Goal: Task Accomplishment & Management: Manage account settings

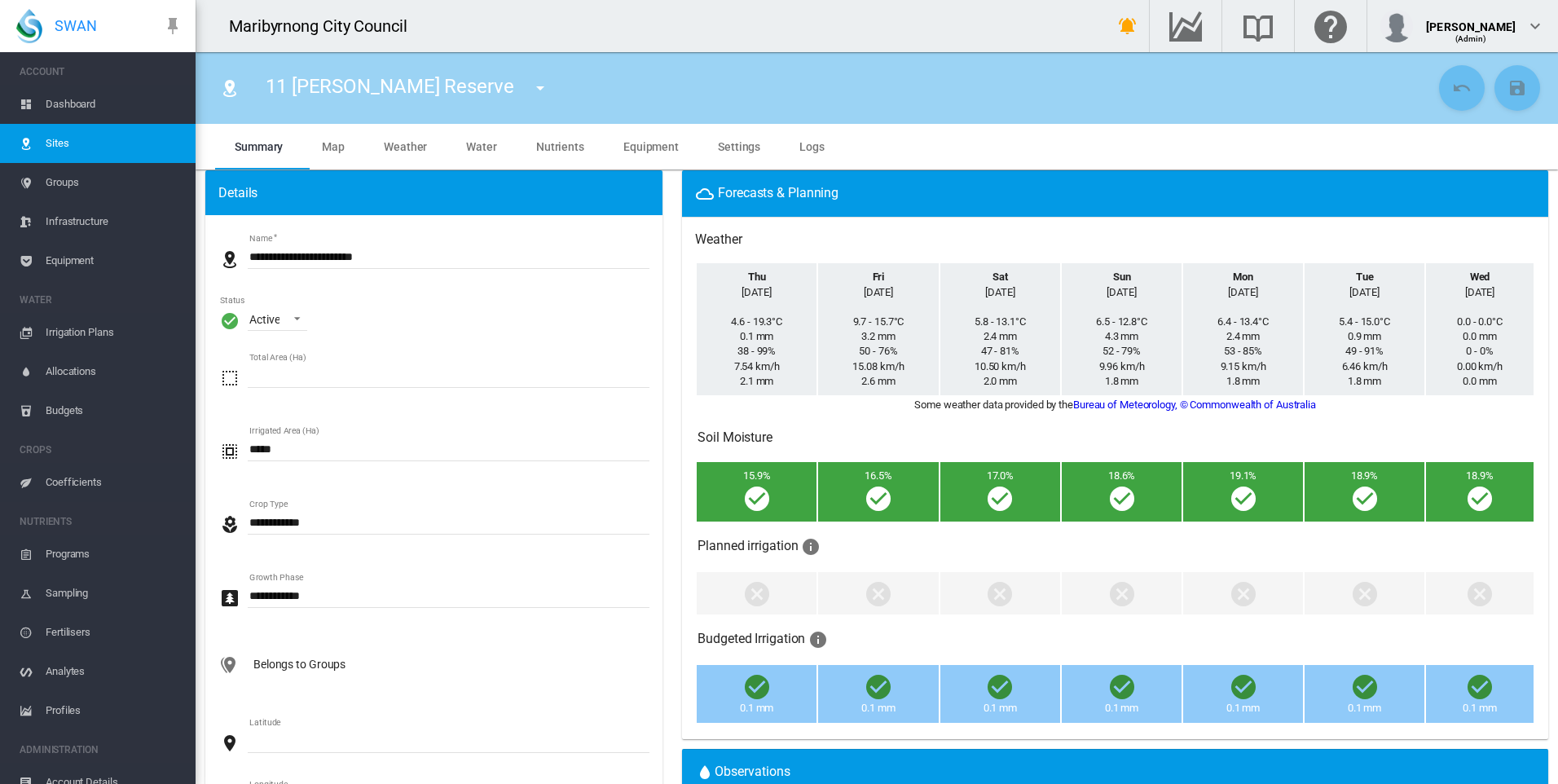
click at [64, 102] on span "Dashboard" at bounding box center [114, 104] width 137 height 39
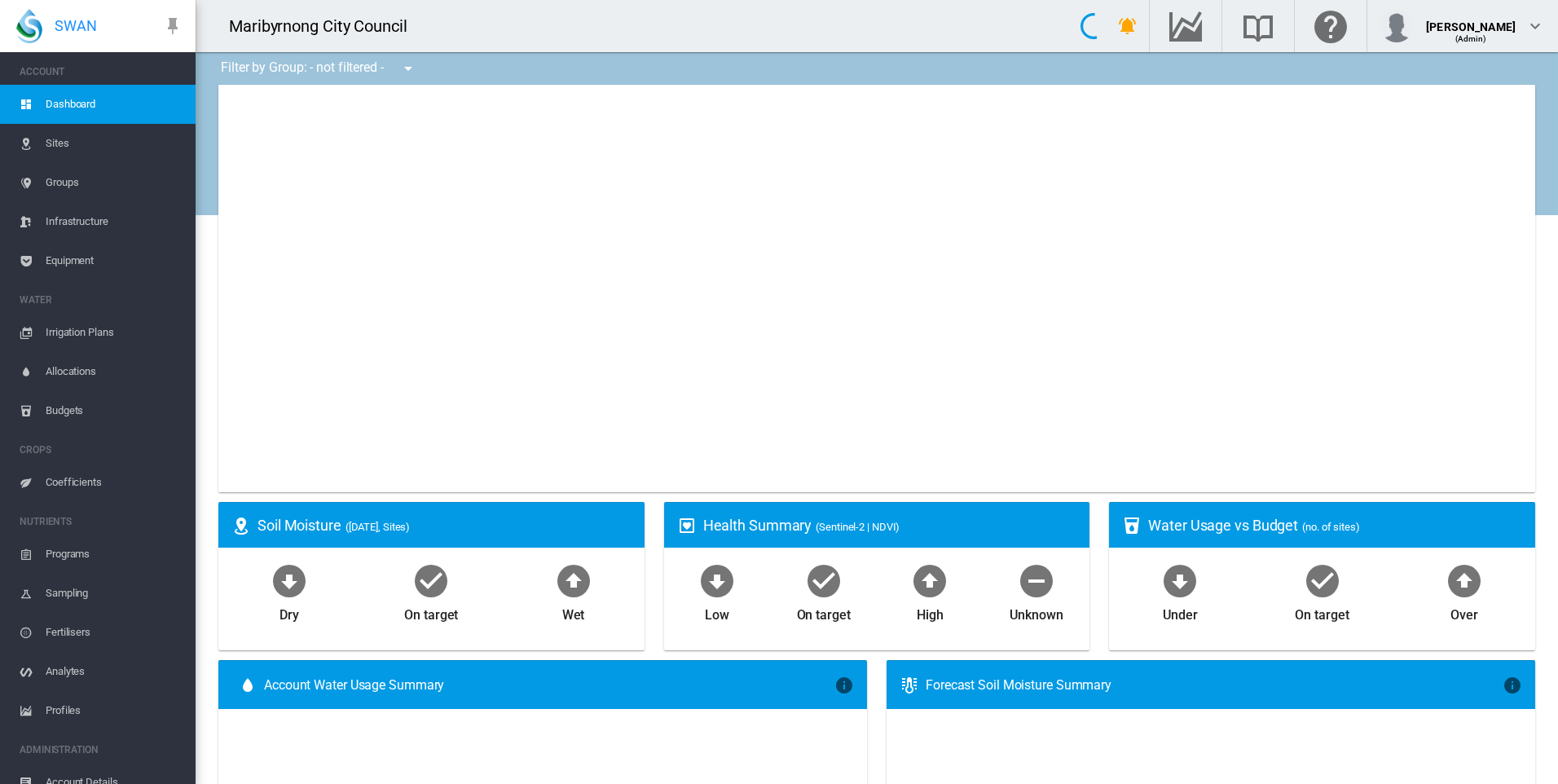
type input "**********"
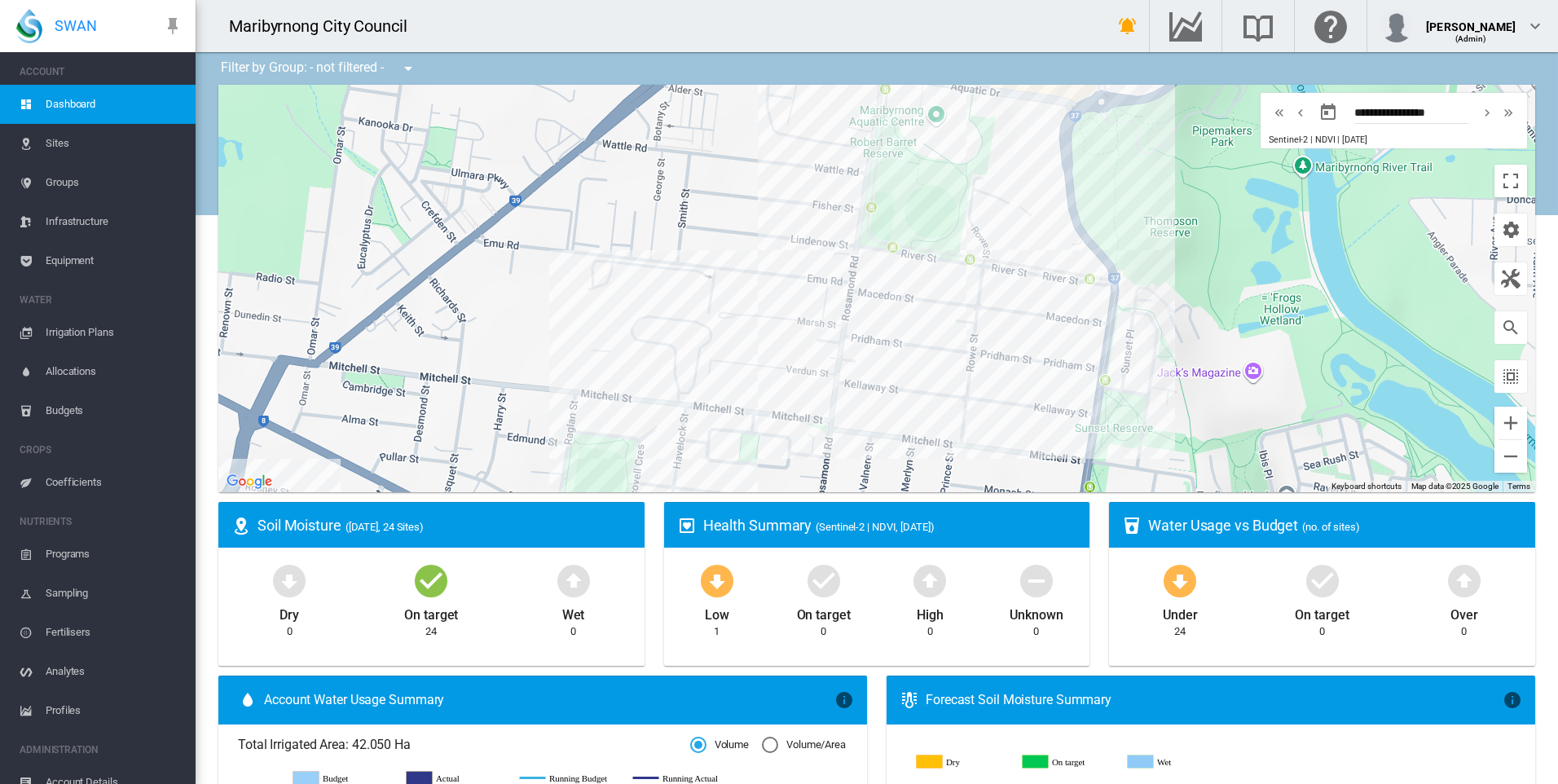
drag, startPoint x: 935, startPoint y: 363, endPoint x: 742, endPoint y: 354, distance: 193.2
click at [742, 354] on div "To navigate, press the arrow keys." at bounding box center [877, 288] width 1317 height 407
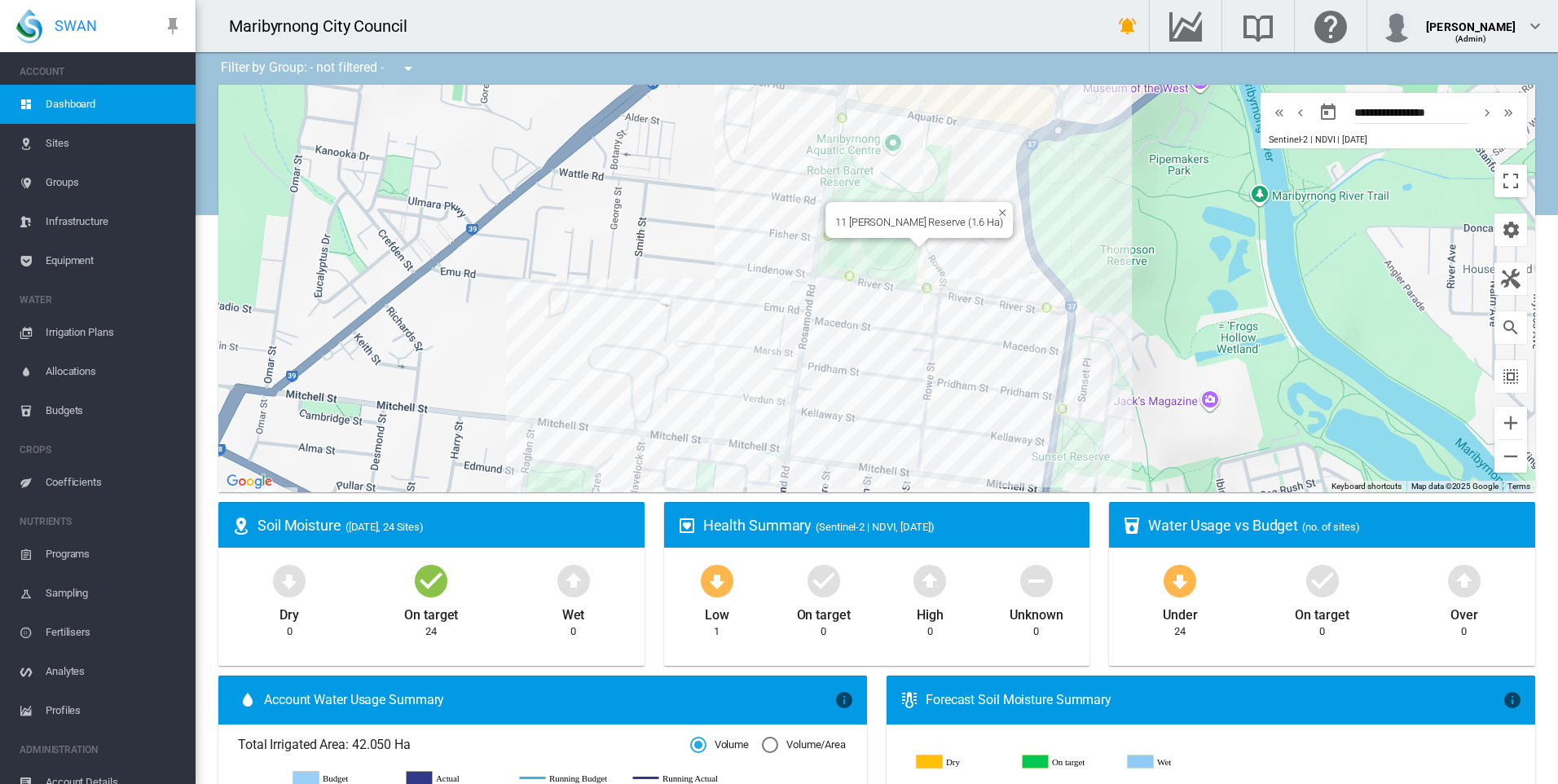
click at [876, 238] on div "To navigate, press the arrow keys. 11 [PERSON_NAME] Reserve (1.6 Ha)" at bounding box center [877, 288] width 1317 height 407
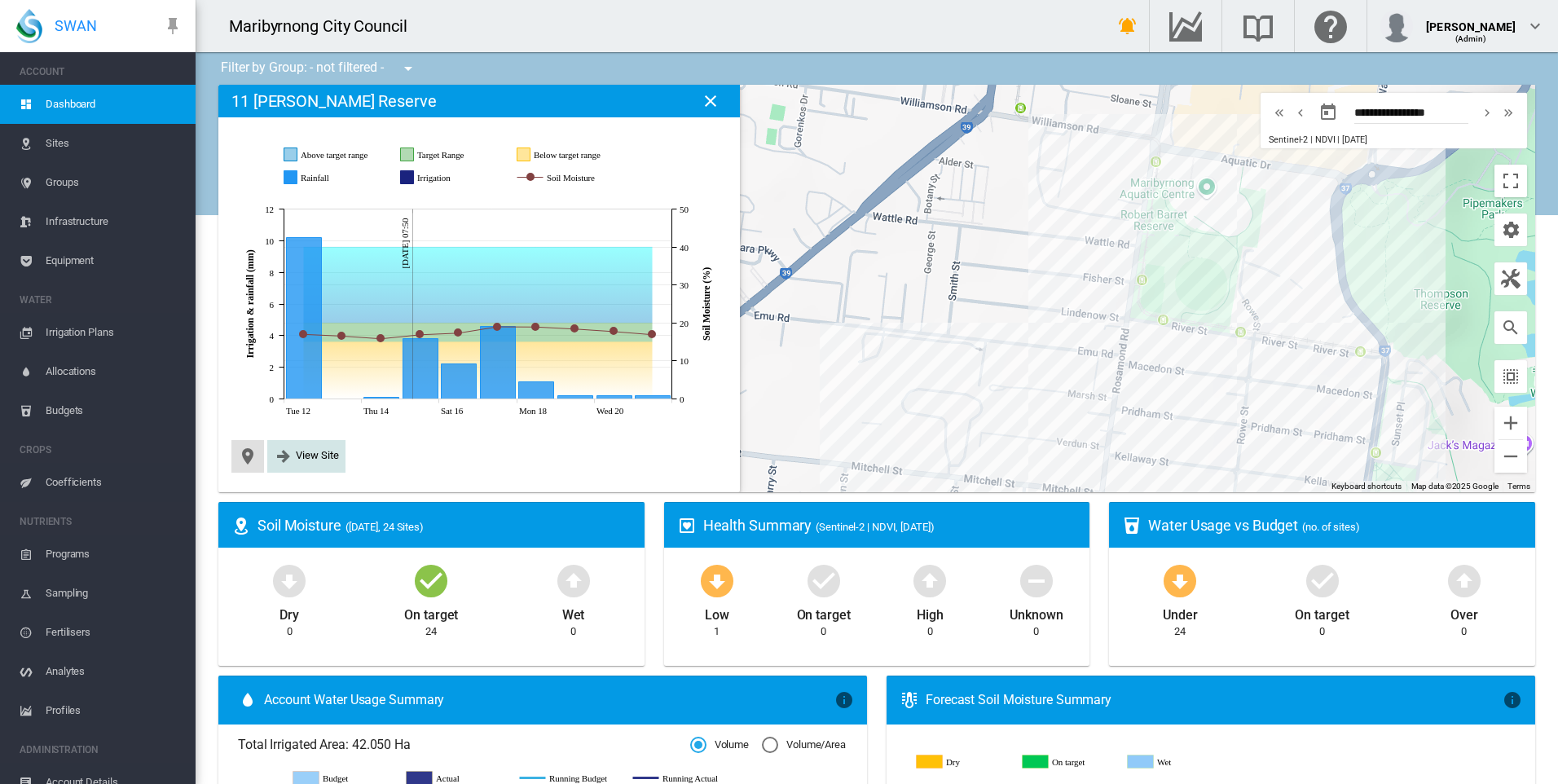
click at [330, 456] on span "View Site" at bounding box center [317, 455] width 43 height 12
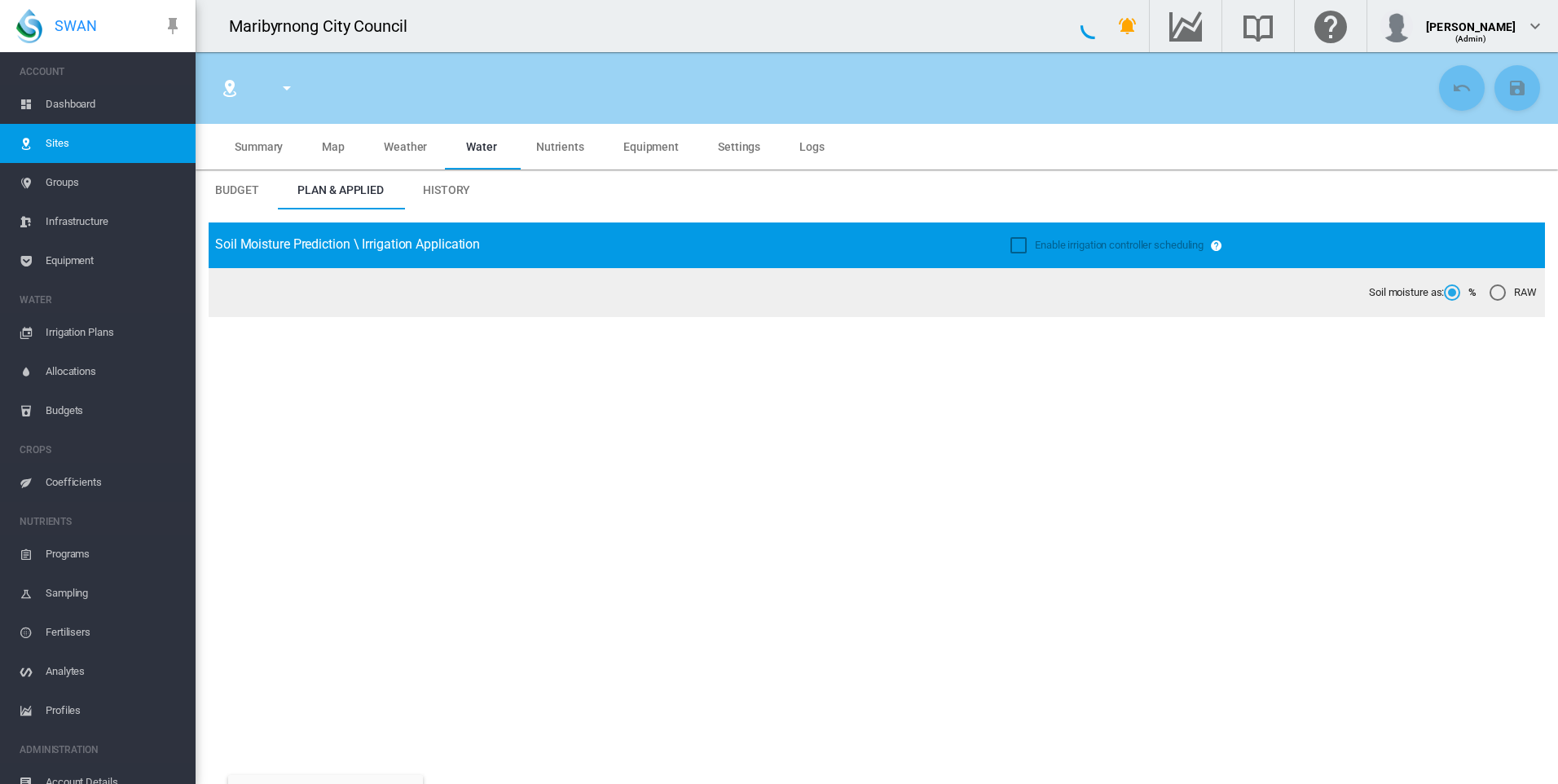
type input "**********"
type input "***"
type input "*********"
type input "**"
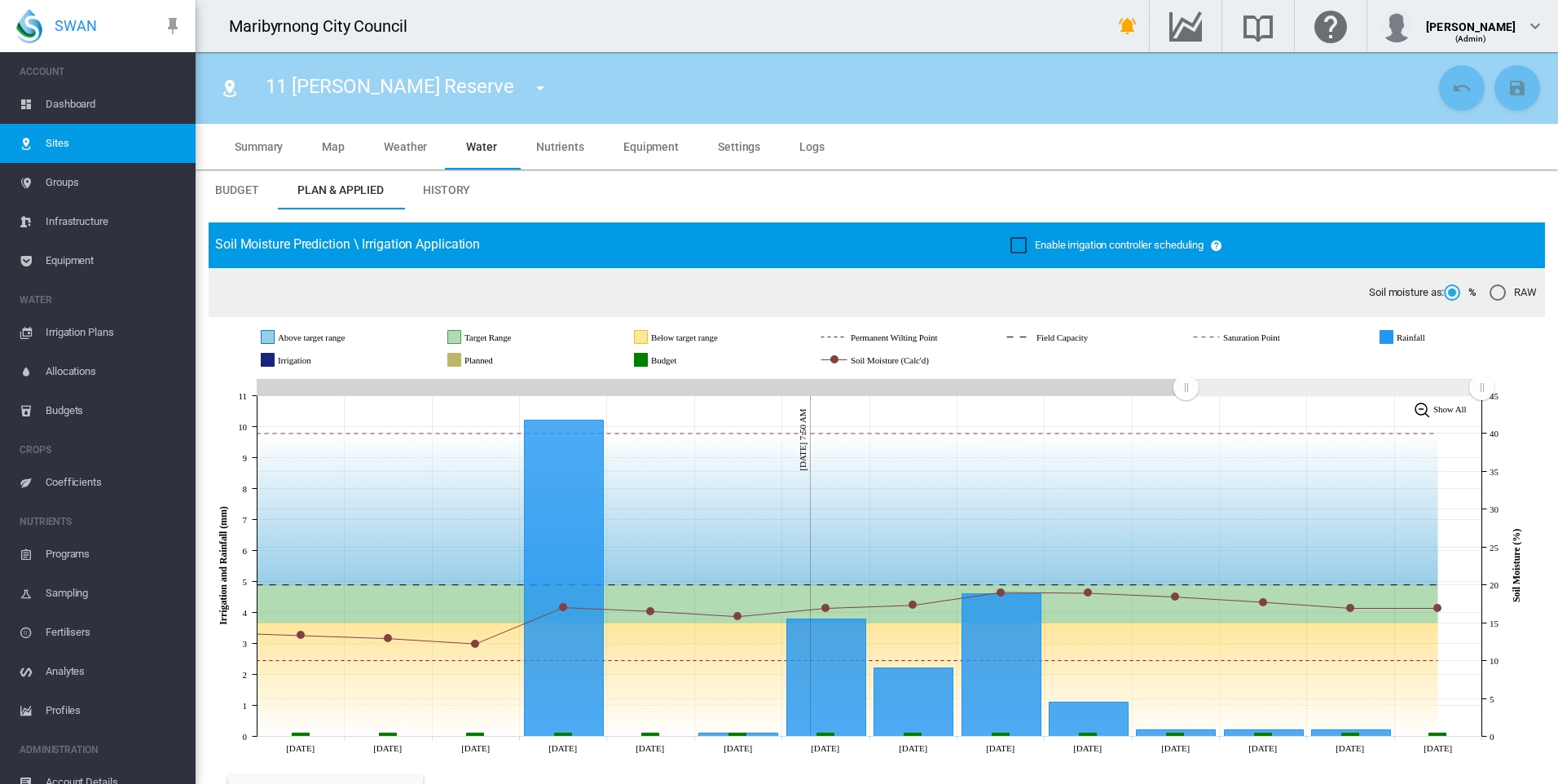
click at [82, 100] on span "Dashboard" at bounding box center [114, 104] width 137 height 39
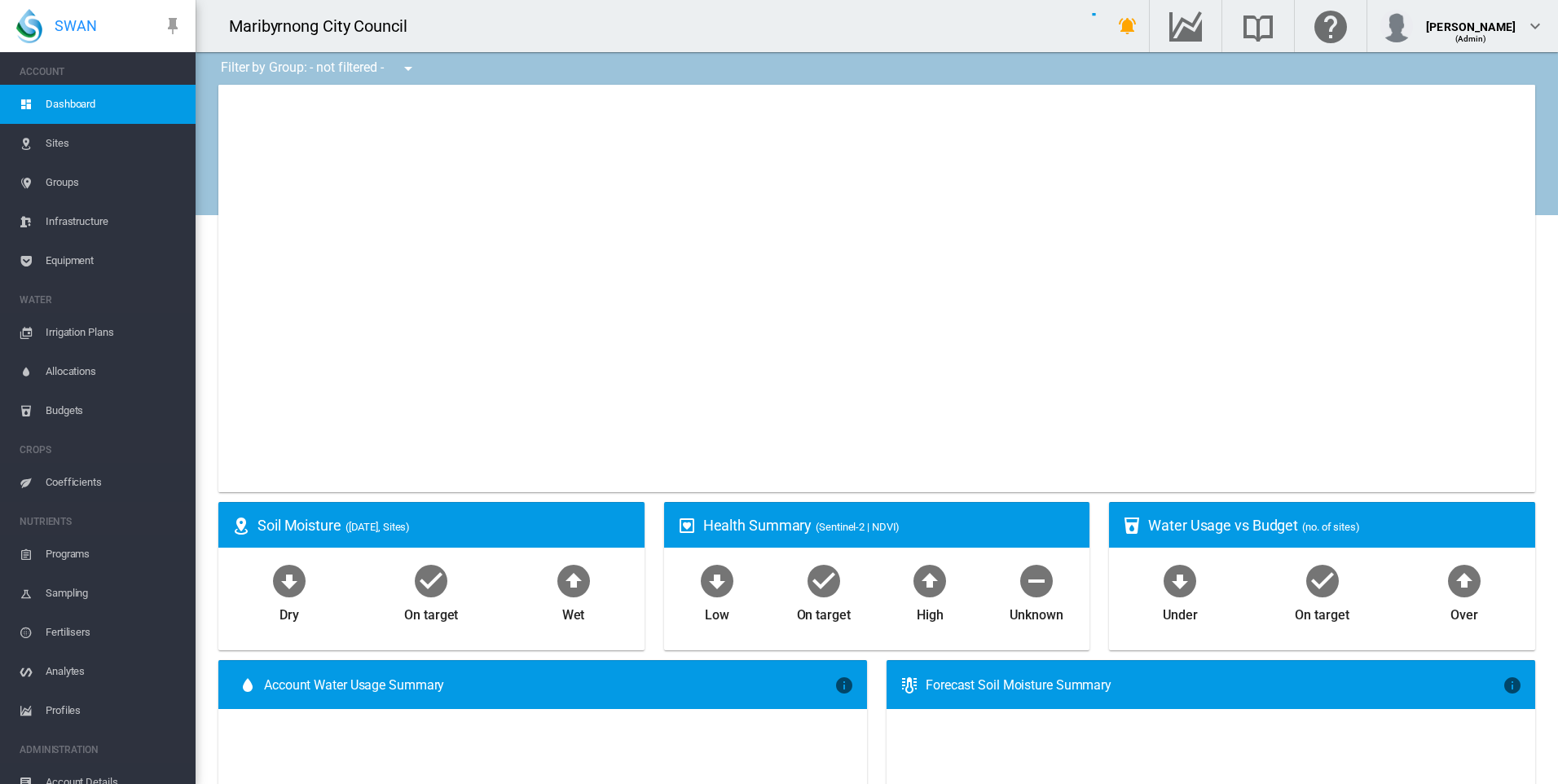
type input "**********"
select select "**********"
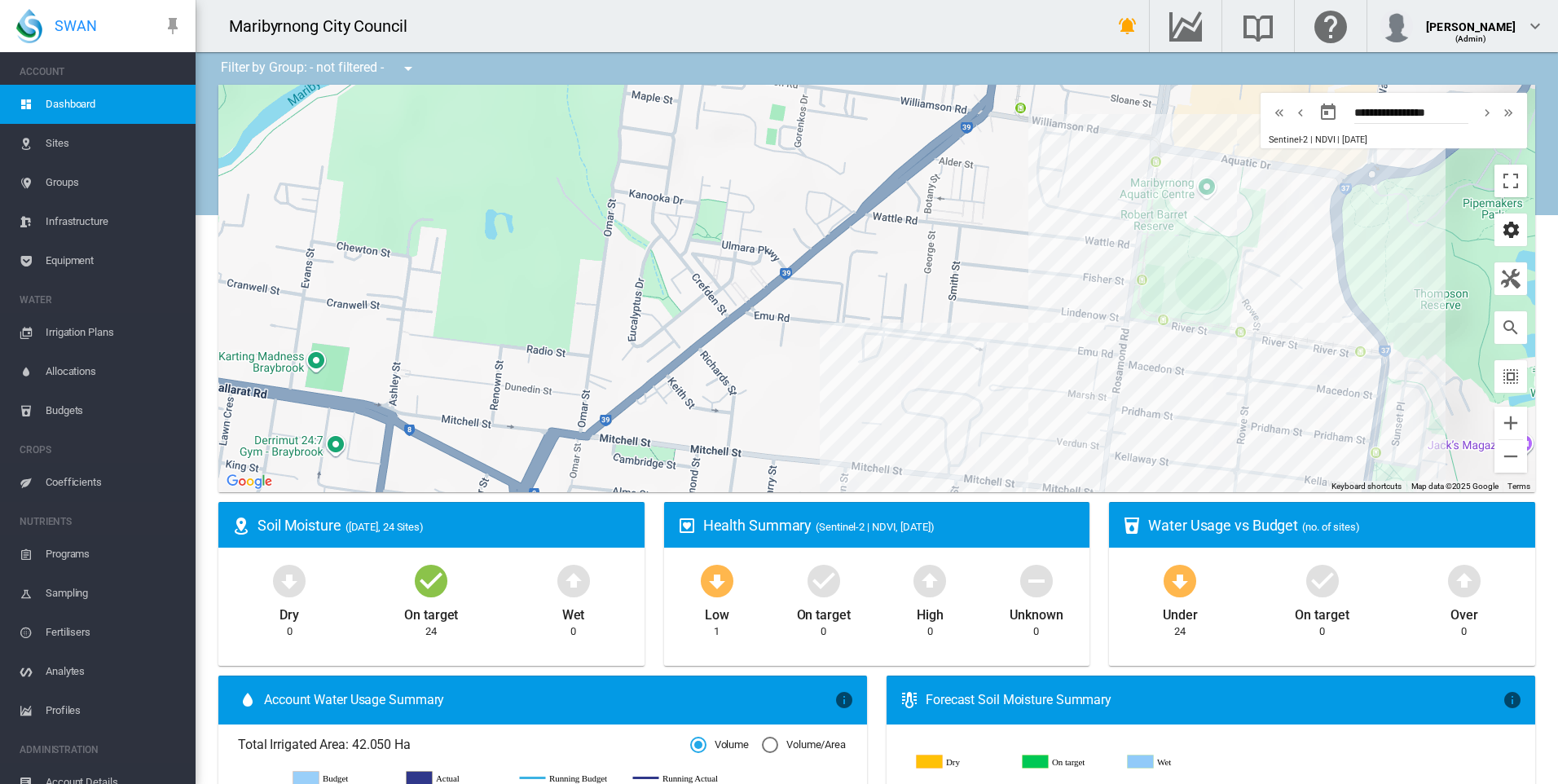
click at [1501, 232] on md-icon "icon-cog" at bounding box center [1510, 230] width 20 height 20
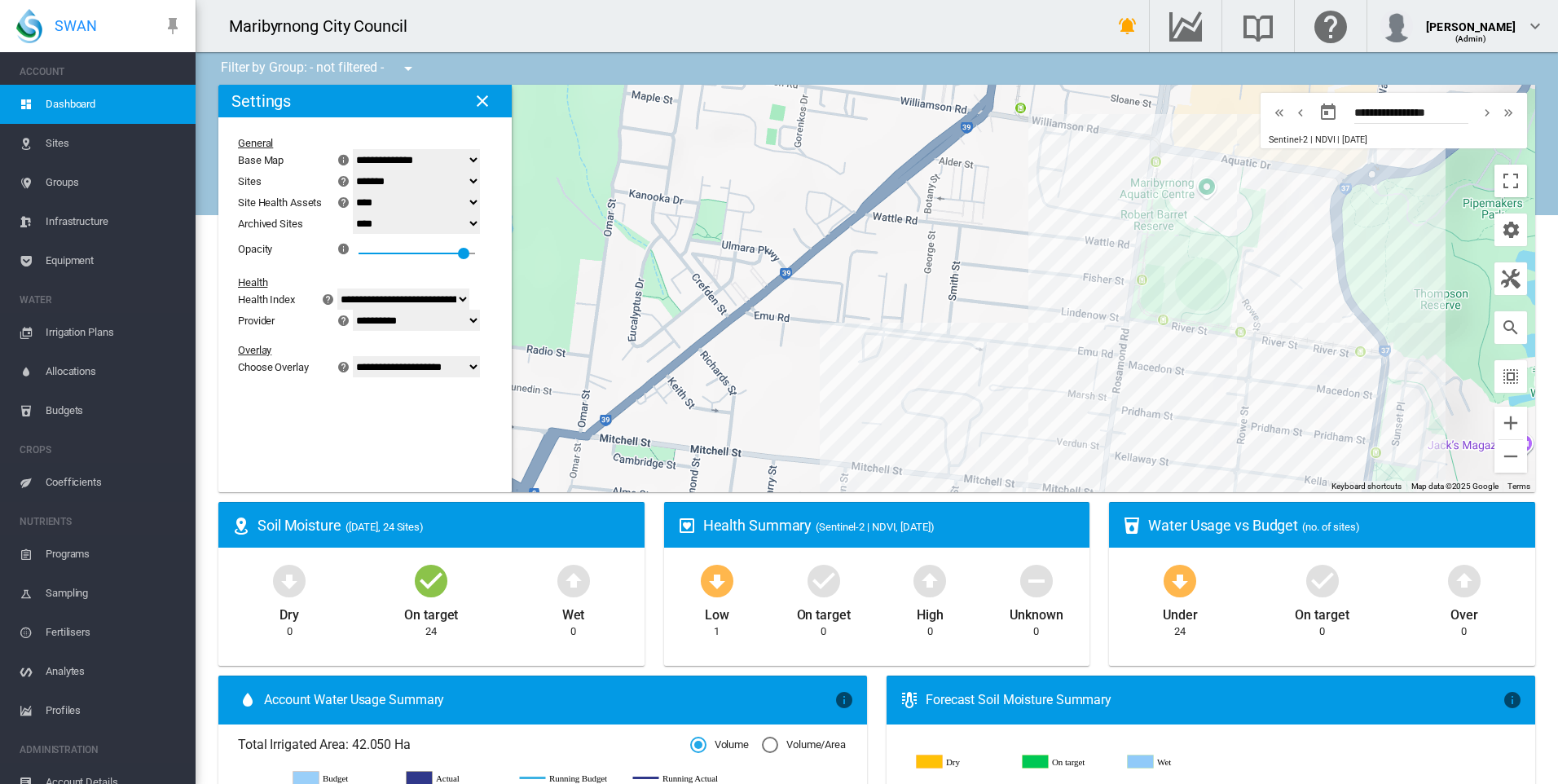
click at [456, 372] on select "**********" at bounding box center [416, 367] width 128 height 22
select select "********"
click at [363, 377] on select "**********" at bounding box center [416, 367] width 128 height 22
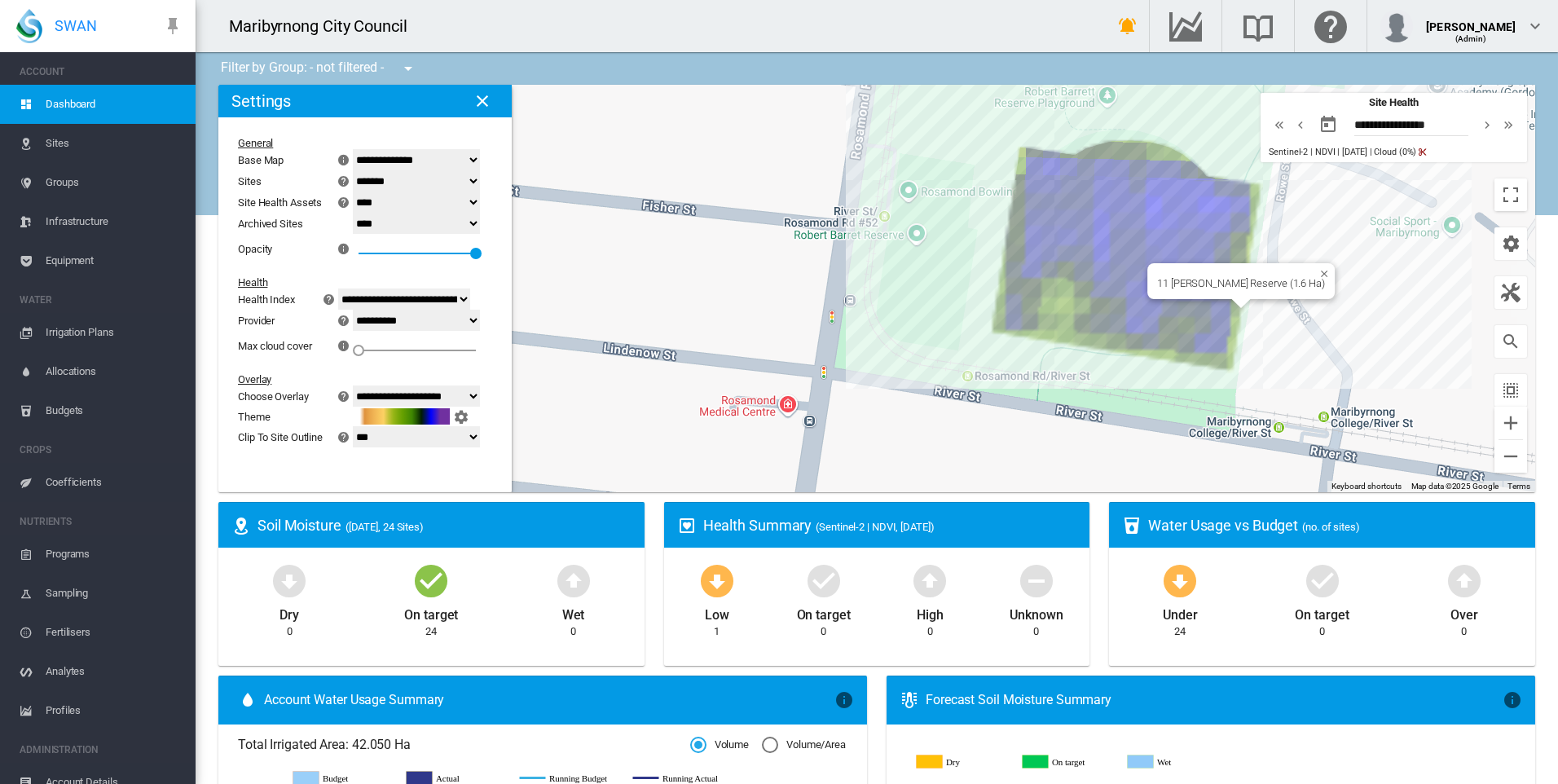
drag, startPoint x: 1228, startPoint y: 318, endPoint x: 1163, endPoint y: 359, distance: 76.9
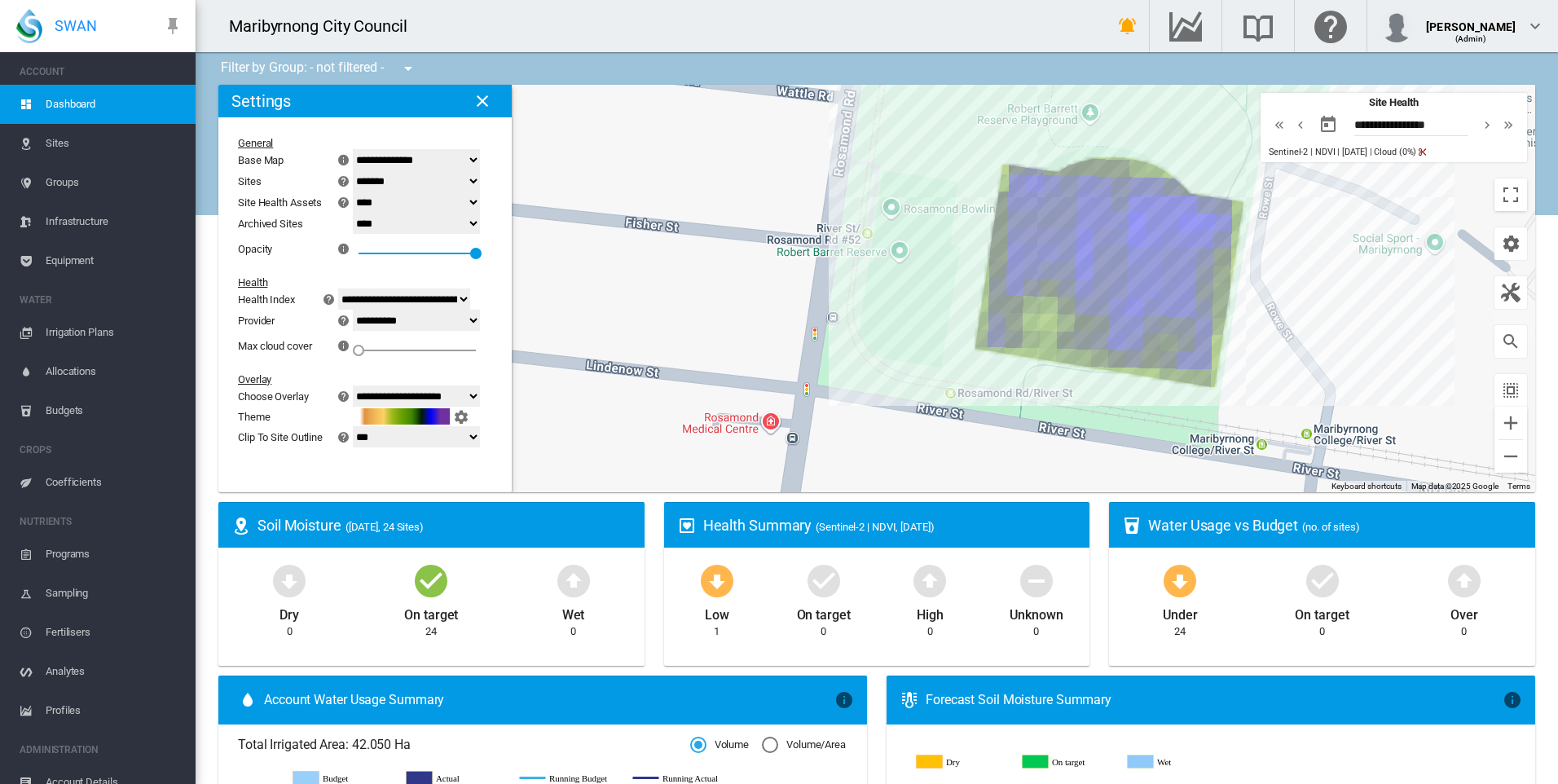
drag, startPoint x: 1293, startPoint y: 343, endPoint x: 1263, endPoint y: 367, distance: 38.4
click at [1263, 367] on div "To navigate, press the arrow keys." at bounding box center [877, 288] width 1317 height 407
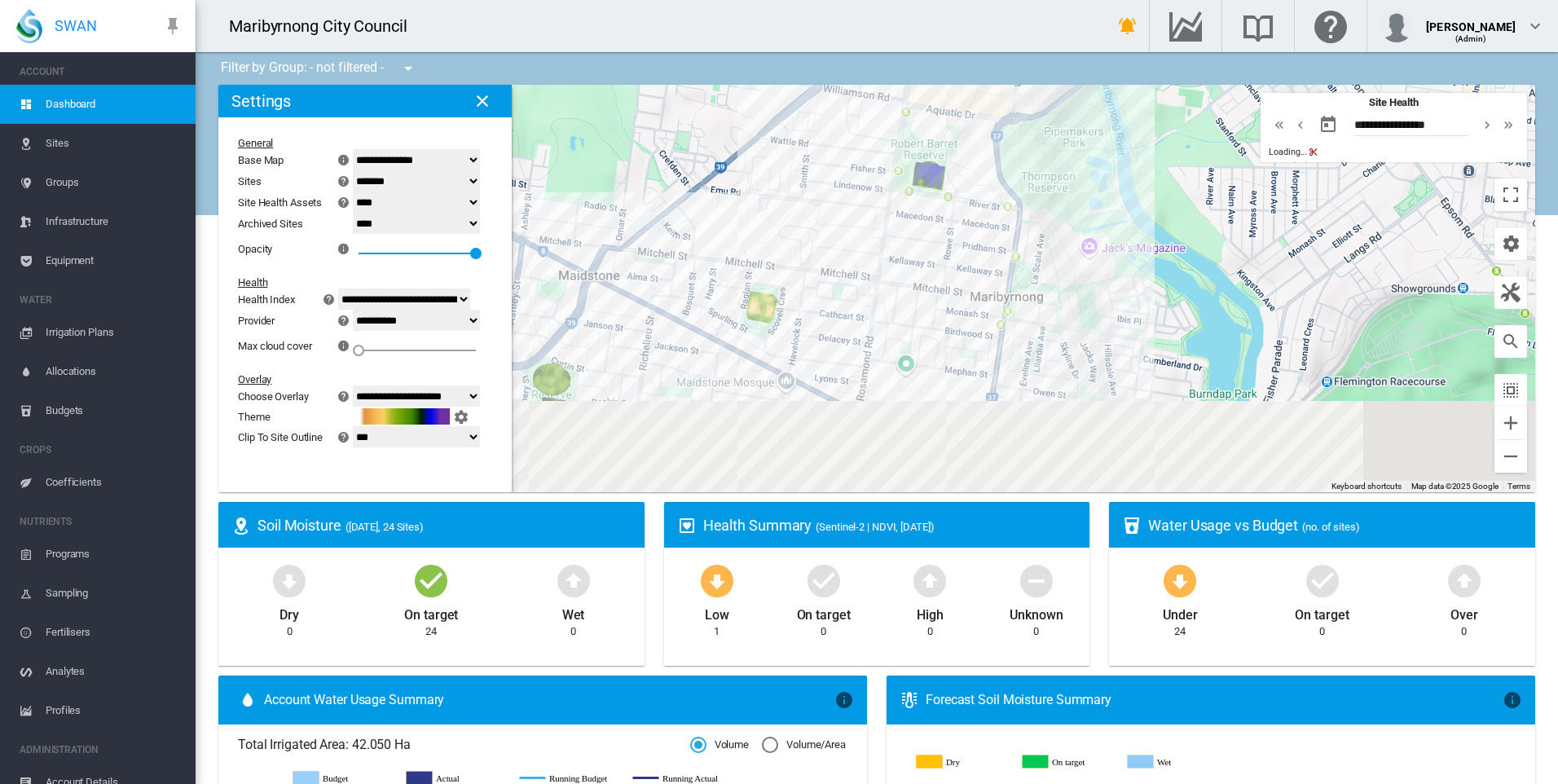
drag, startPoint x: 772, startPoint y: 395, endPoint x: 829, endPoint y: 263, distance: 143.8
click at [829, 263] on div "To navigate, press the arrow keys." at bounding box center [877, 288] width 1317 height 407
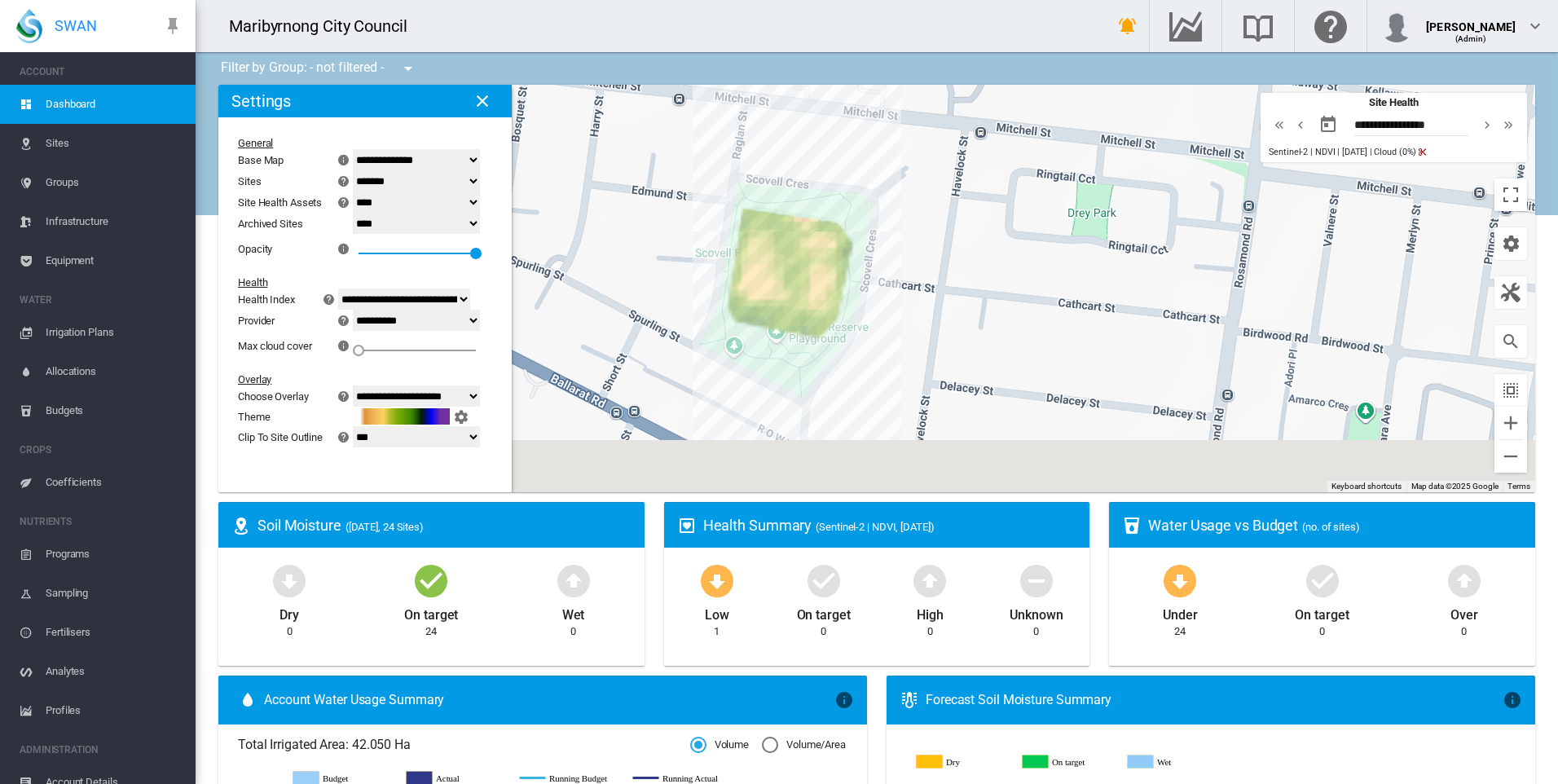
drag, startPoint x: 918, startPoint y: 264, endPoint x: 949, endPoint y: 201, distance: 70.2
click at [949, 201] on div "To navigate, press the arrow keys." at bounding box center [877, 288] width 1317 height 407
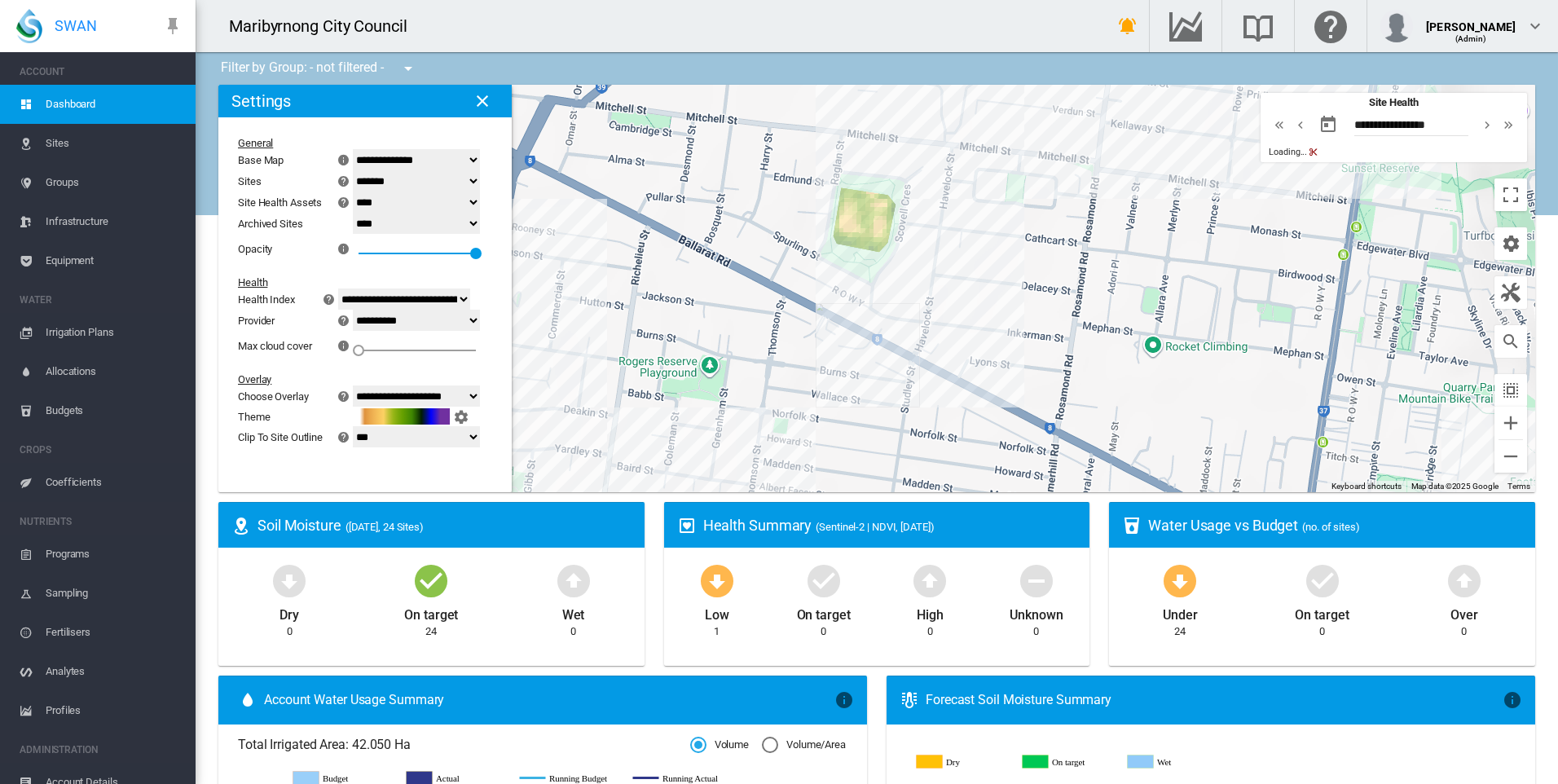
drag, startPoint x: 760, startPoint y: 314, endPoint x: 1082, endPoint y: 193, distance: 344.0
click at [1082, 194] on div "To navigate, press the arrow keys." at bounding box center [877, 288] width 1317 height 407
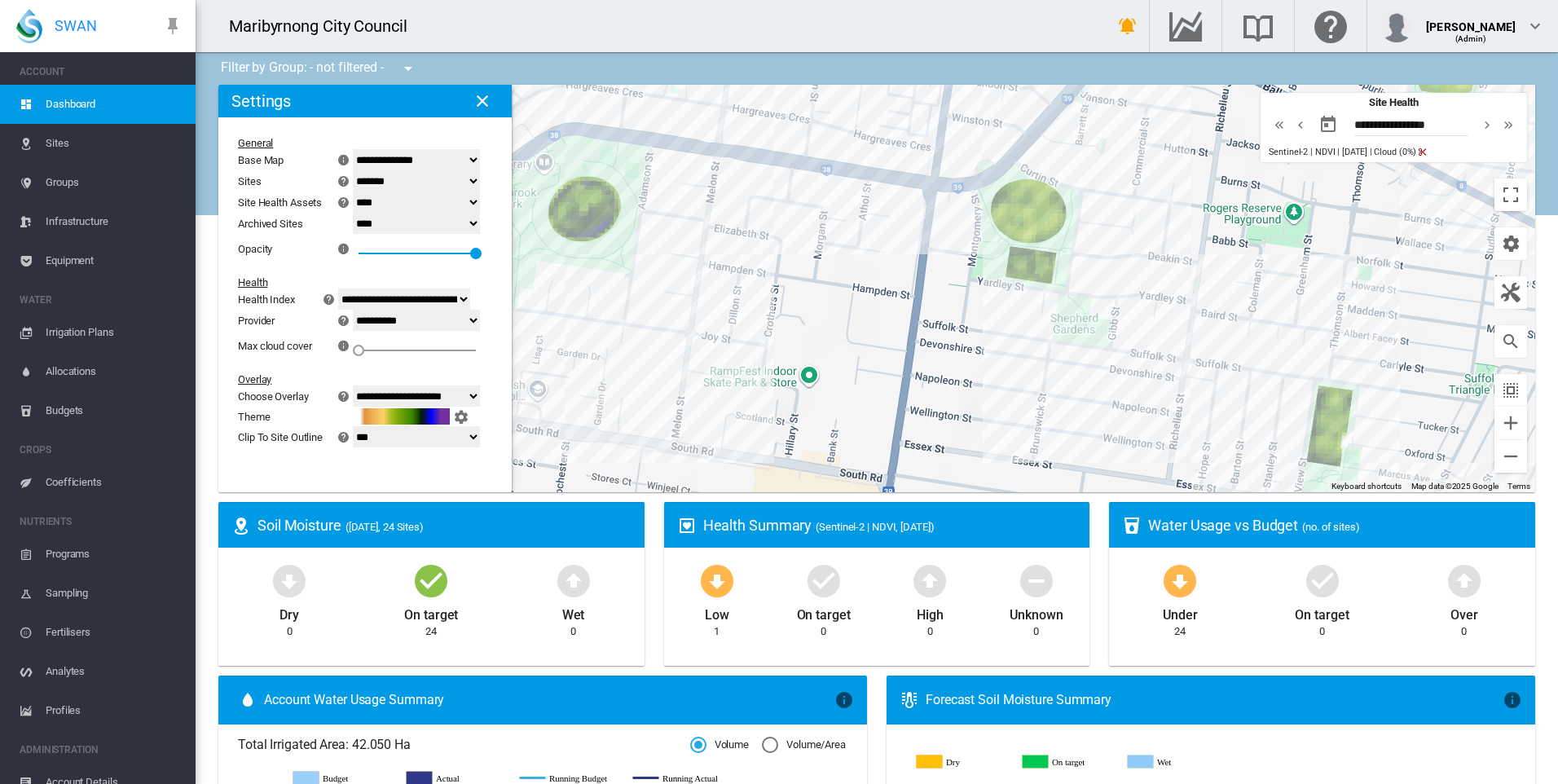
drag, startPoint x: 1071, startPoint y: 242, endPoint x: 1092, endPoint y: 299, distance: 60.7
click at [1092, 299] on div "To navigate, press the arrow keys." at bounding box center [877, 288] width 1317 height 407
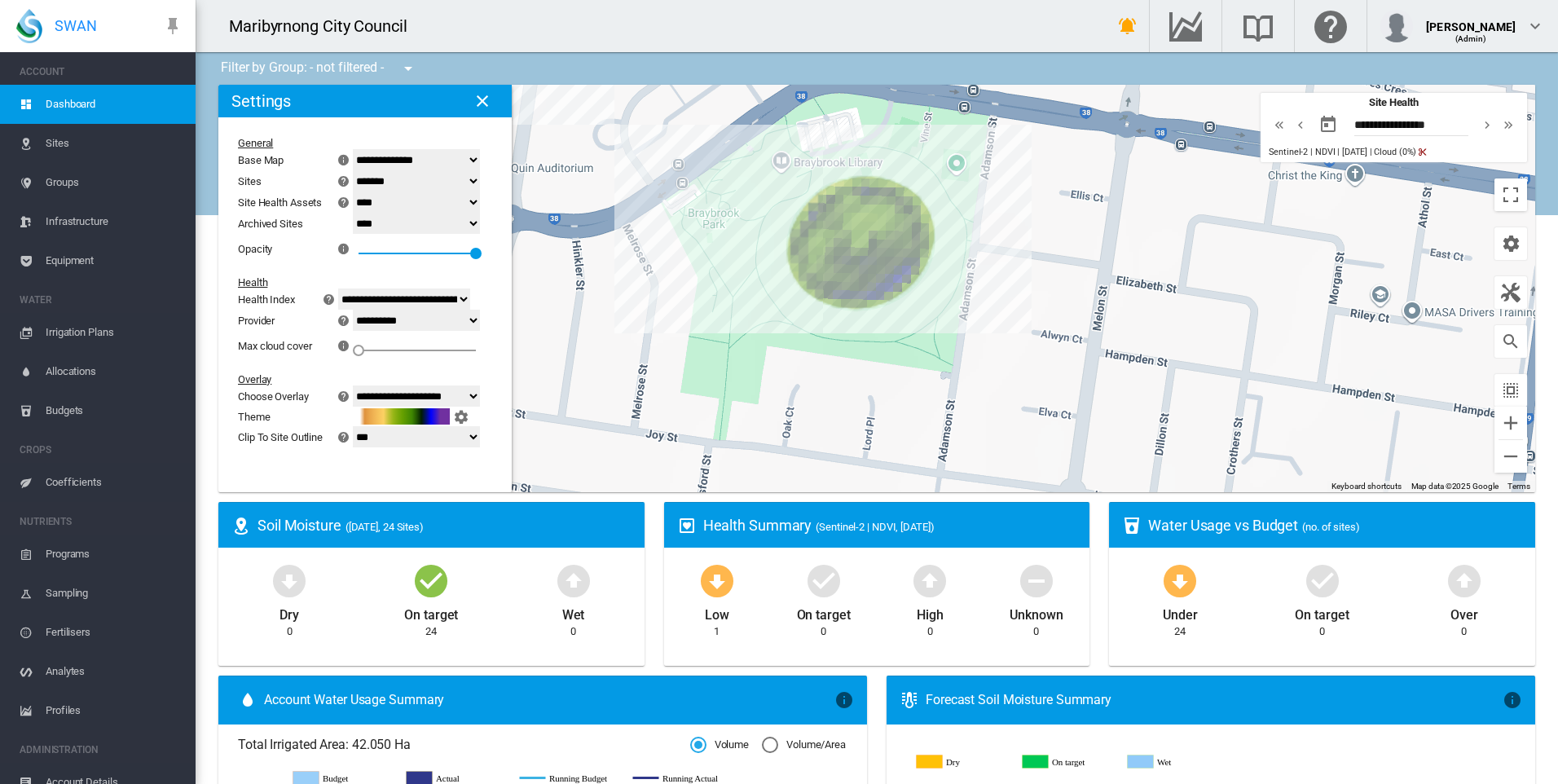
drag, startPoint x: 976, startPoint y: 282, endPoint x: 981, endPoint y: 290, distance: 9.4
click at [987, 290] on div "To navigate, press the arrow keys." at bounding box center [877, 288] width 1317 height 407
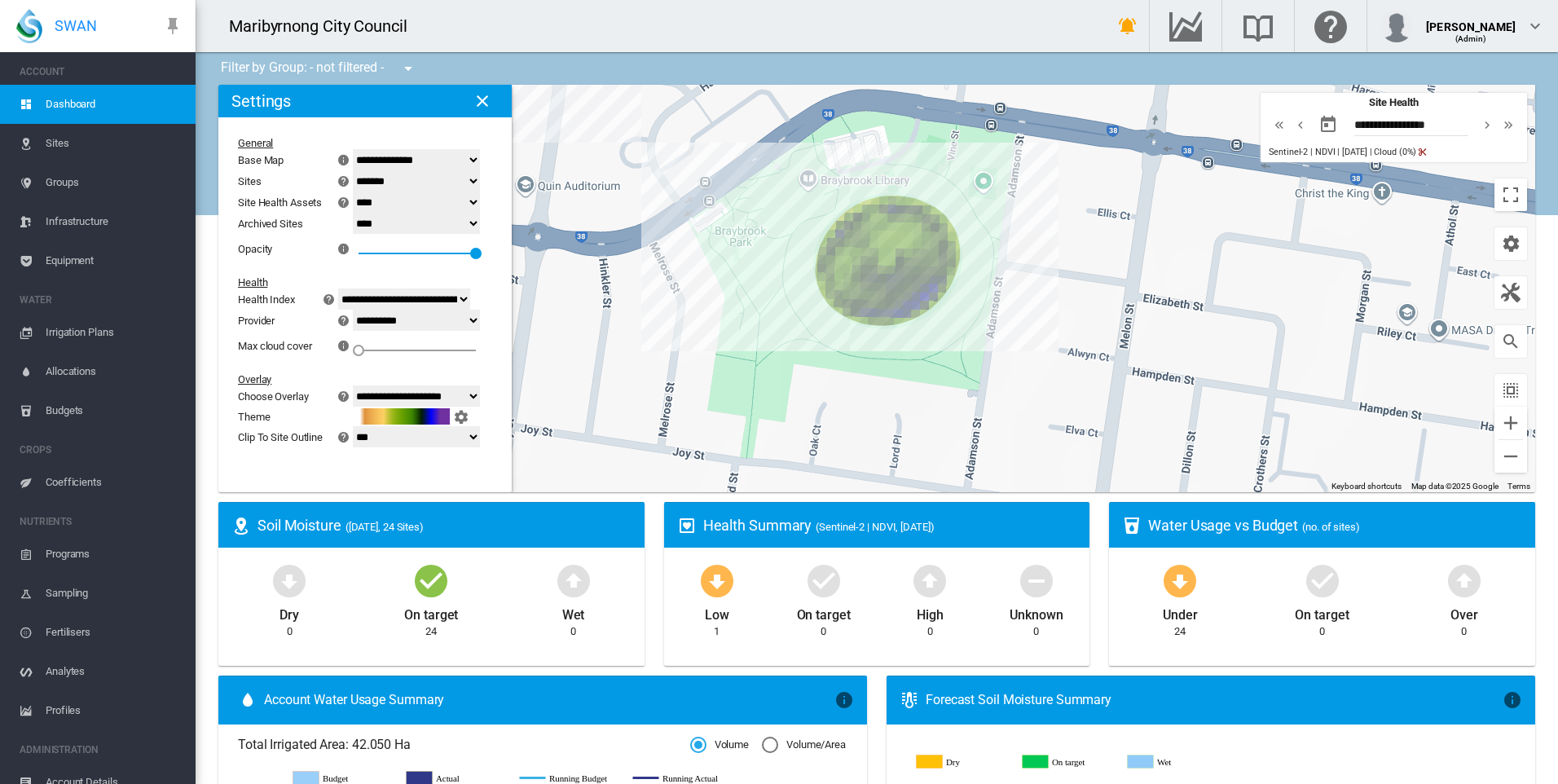
click at [1090, 271] on div "To navigate, press the arrow keys." at bounding box center [877, 288] width 1317 height 407
drag, startPoint x: 368, startPoint y: 348, endPoint x: 506, endPoint y: 350, distance: 138.0
click at [492, 350] on md-content "**********" at bounding box center [355, 294] width 274 height 355
click at [610, 382] on div "To navigate, press the arrow keys." at bounding box center [877, 288] width 1317 height 407
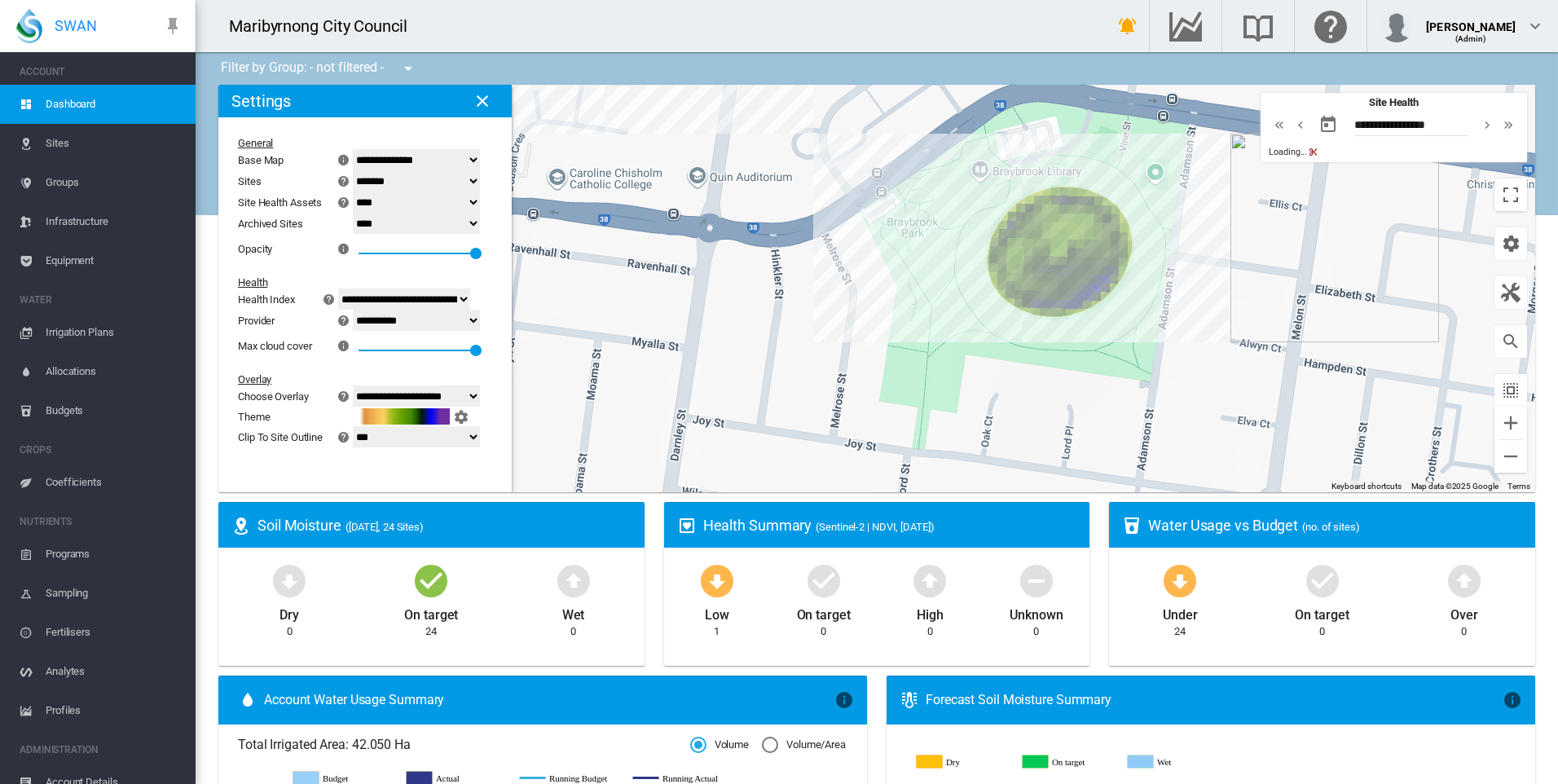
drag, startPoint x: 885, startPoint y: 348, endPoint x: 648, endPoint y: 374, distance: 238.4
click at [648, 375] on div "To navigate, press the arrow keys." at bounding box center [877, 288] width 1317 height 407
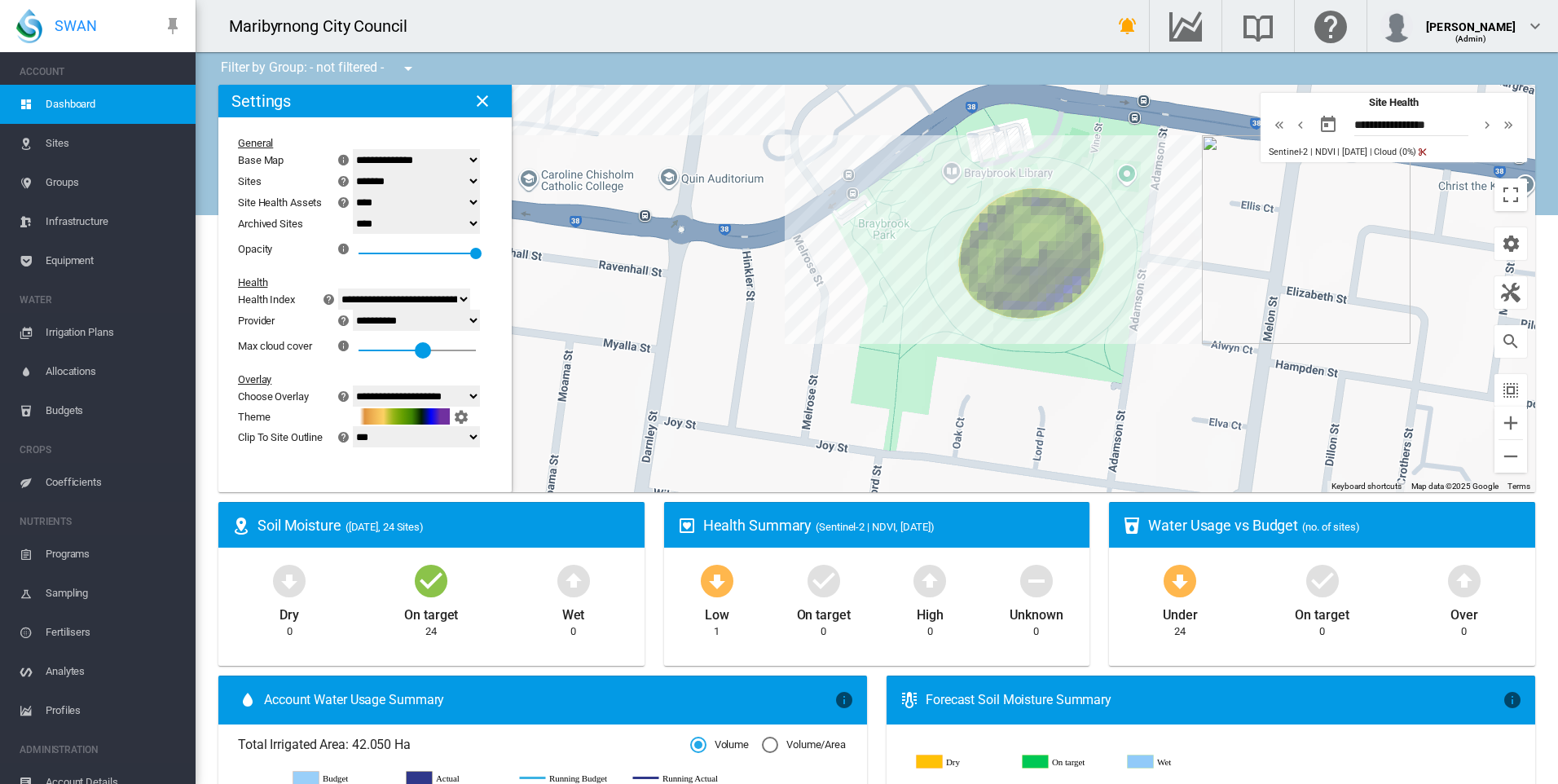
drag, startPoint x: 438, startPoint y: 352, endPoint x: 418, endPoint y: 352, distance: 20.0
click at [425, 352] on div "55" at bounding box center [416, 345] width 117 height 29
click at [368, 351] on div "35" at bounding box center [414, 345] width 117 height 29
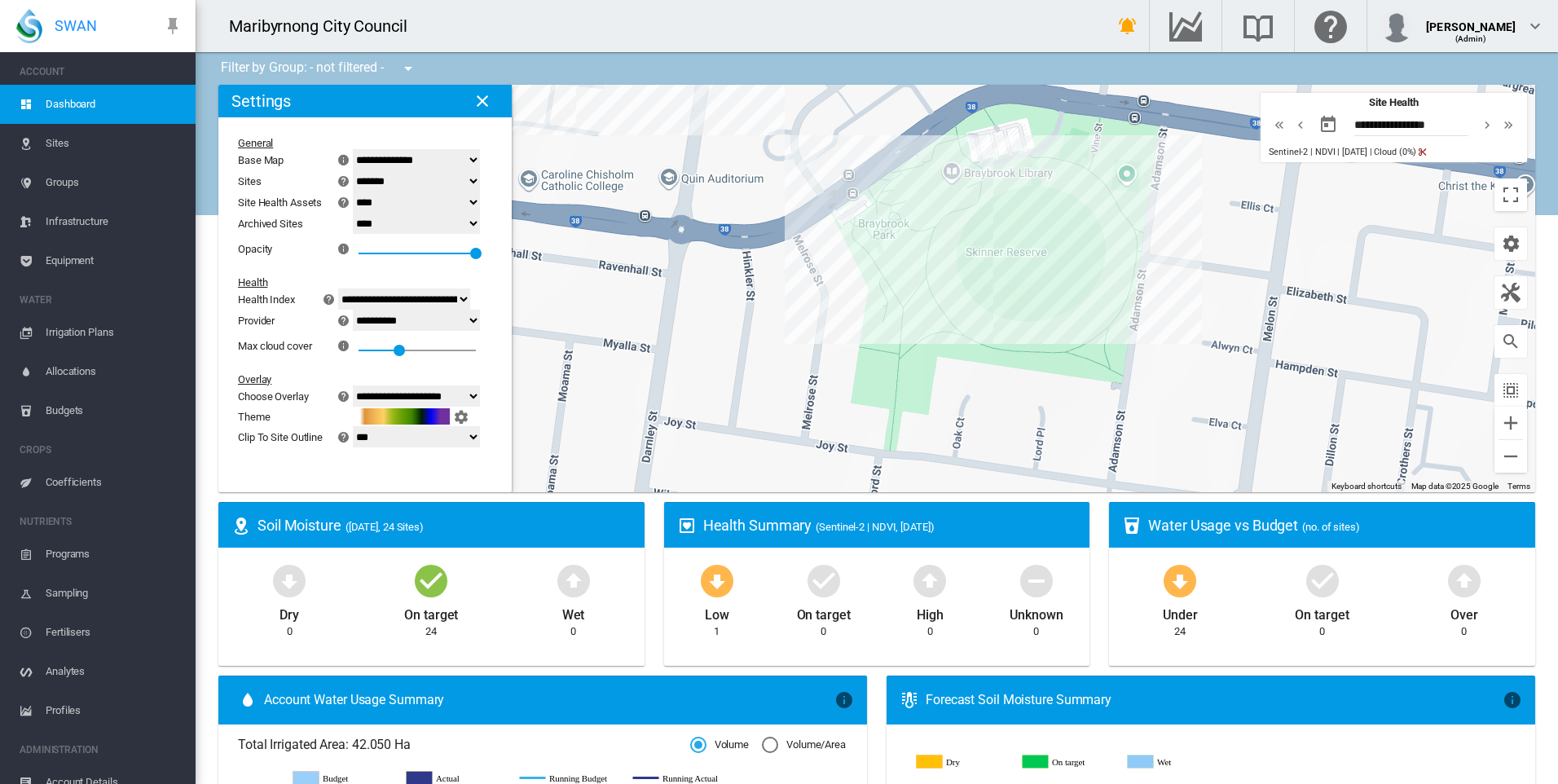
drag, startPoint x: 371, startPoint y: 351, endPoint x: 386, endPoint y: 350, distance: 15.0
click at [373, 351] on div "35" at bounding box center [416, 345] width 117 height 29
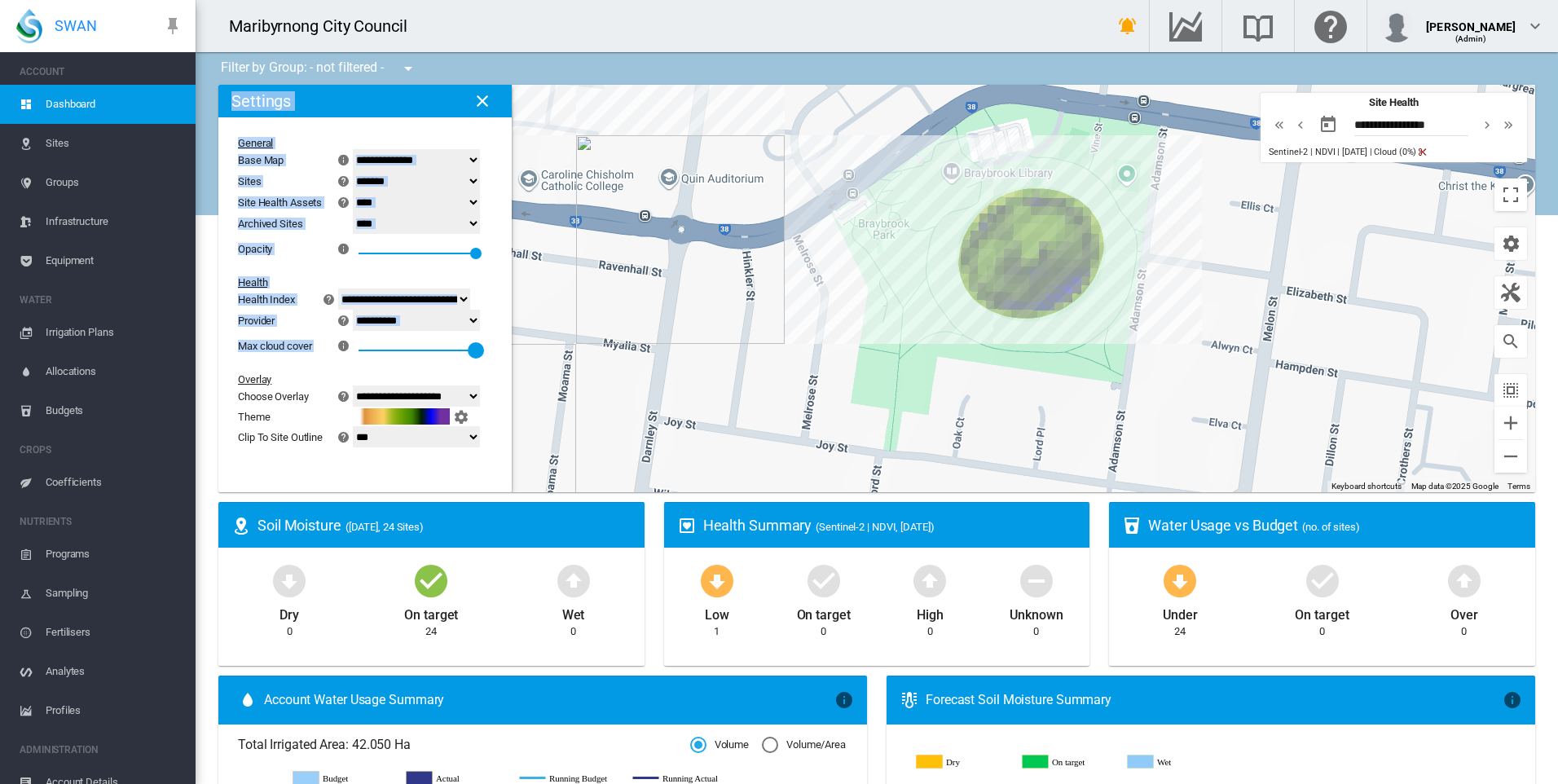
drag, startPoint x: 379, startPoint y: 351, endPoint x: 540, endPoint y: 343, distance: 161.2
click at [540, 343] on div "To navigate, press the arrow keys. Site Health Indexes - × Name of current Site…" at bounding box center [877, 288] width 1317 height 407
drag, startPoint x: 540, startPoint y: 343, endPoint x: 737, endPoint y: 346, distance: 197.0
click at [737, 346] on div "To navigate, press the arrow keys." at bounding box center [877, 288] width 1317 height 407
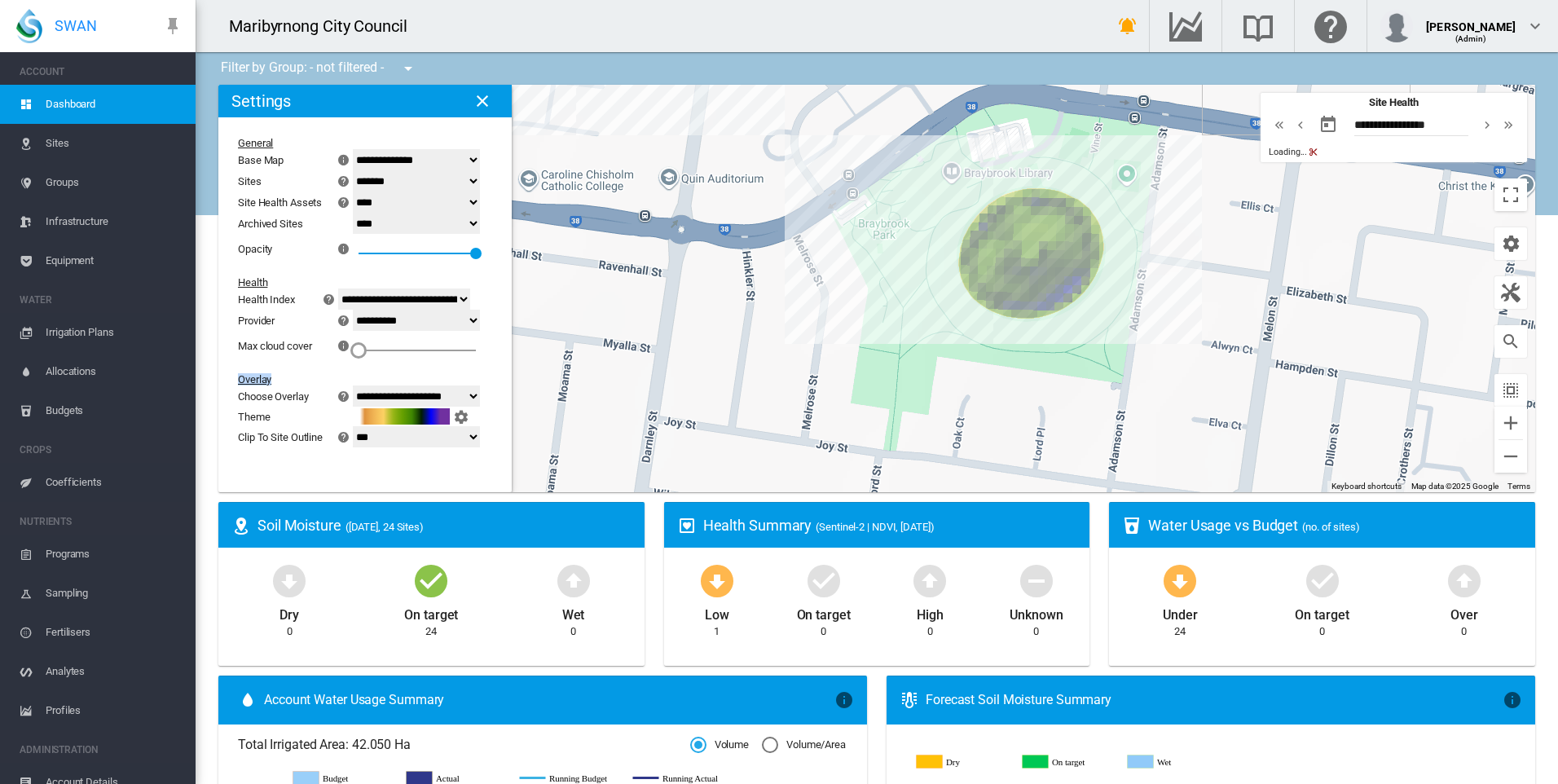
drag, startPoint x: 460, startPoint y: 354, endPoint x: 329, endPoint y: 369, distance: 131.9
click at [329, 369] on div "**********" at bounding box center [355, 292] width 248 height 324
click at [859, 348] on div "To navigate, press the arrow keys." at bounding box center [877, 288] width 1317 height 407
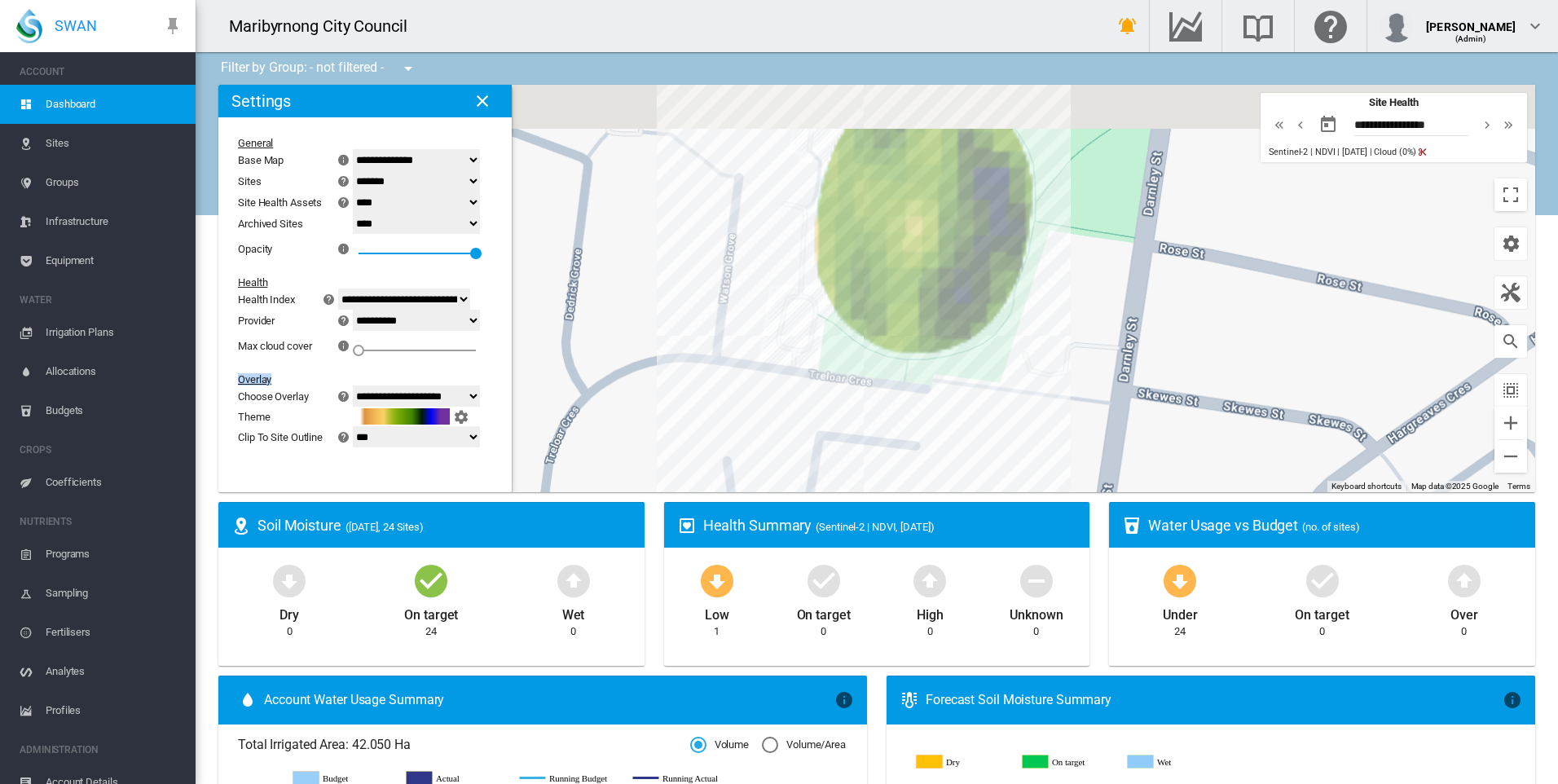
drag, startPoint x: 1104, startPoint y: 299, endPoint x: 1100, endPoint y: 345, distance: 46.2
click at [1100, 345] on div "To navigate, press the arrow keys." at bounding box center [877, 288] width 1317 height 407
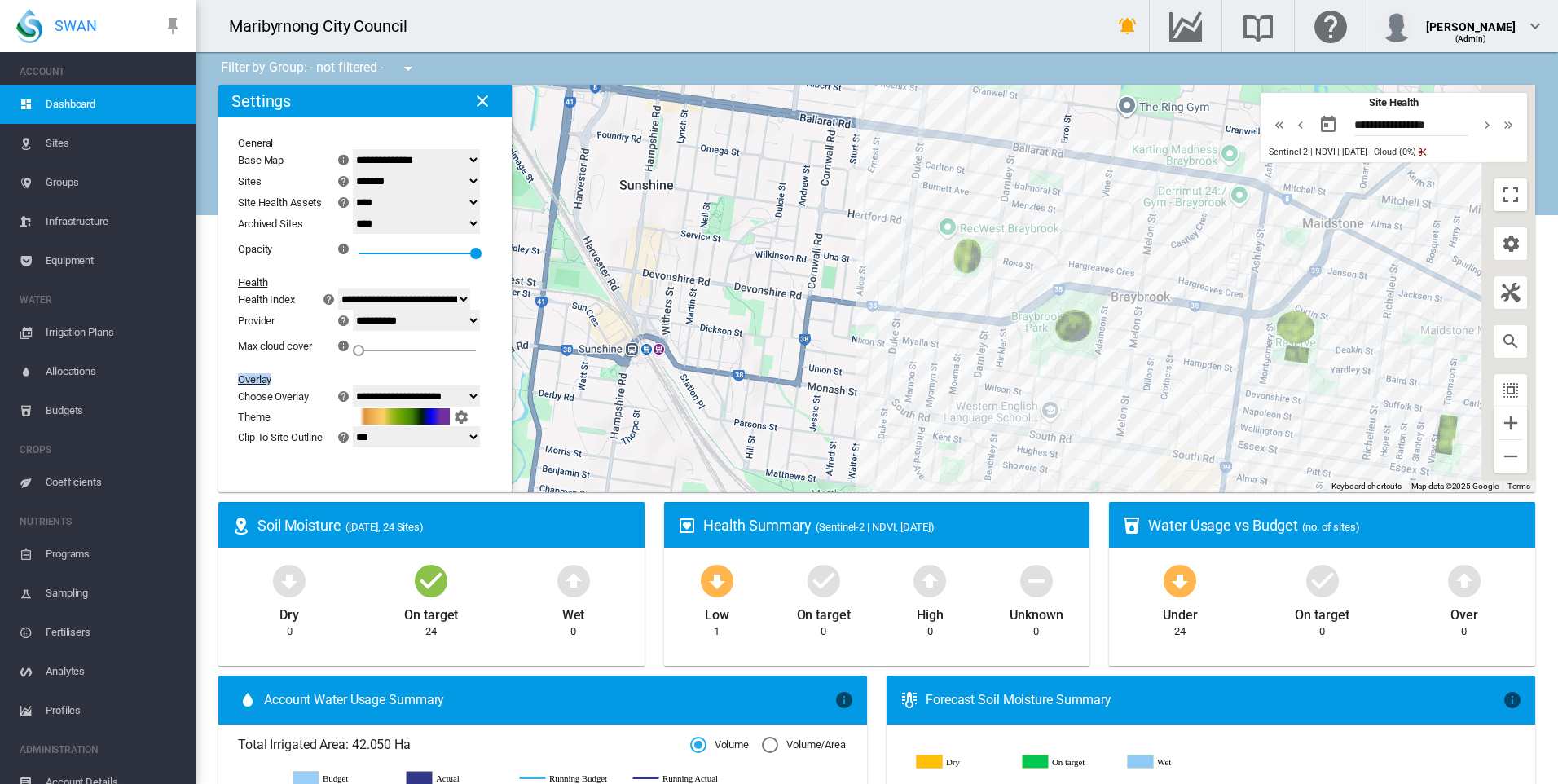
drag, startPoint x: 1237, startPoint y: 277, endPoint x: 858, endPoint y: 237, distance: 381.1
click at [854, 239] on div "To navigate, press the arrow keys." at bounding box center [877, 288] width 1317 height 407
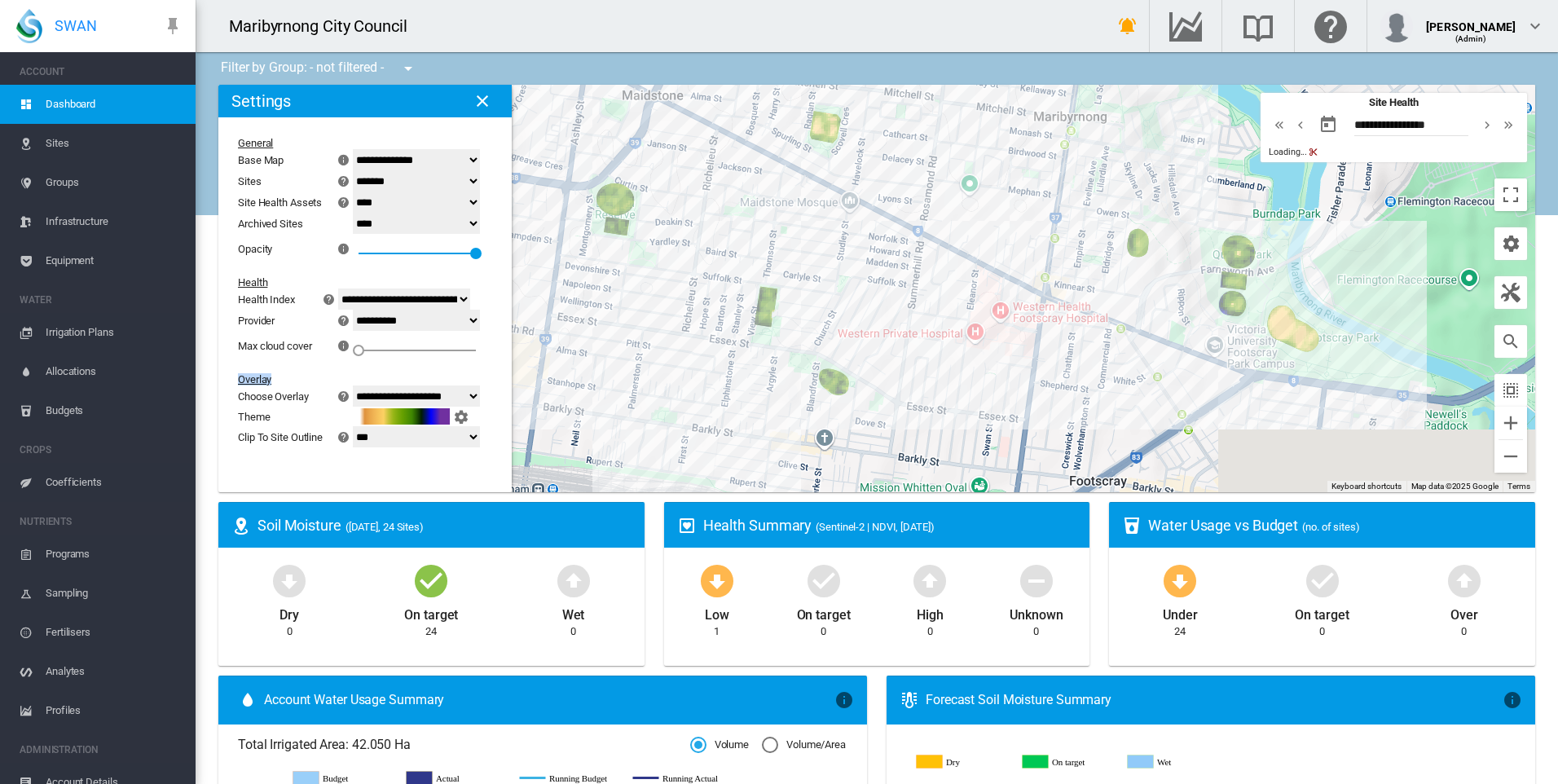
drag, startPoint x: 1039, startPoint y: 325, endPoint x: 824, endPoint y: 251, distance: 227.4
click at [824, 251] on div "To navigate, press the arrow keys." at bounding box center [877, 288] width 1317 height 407
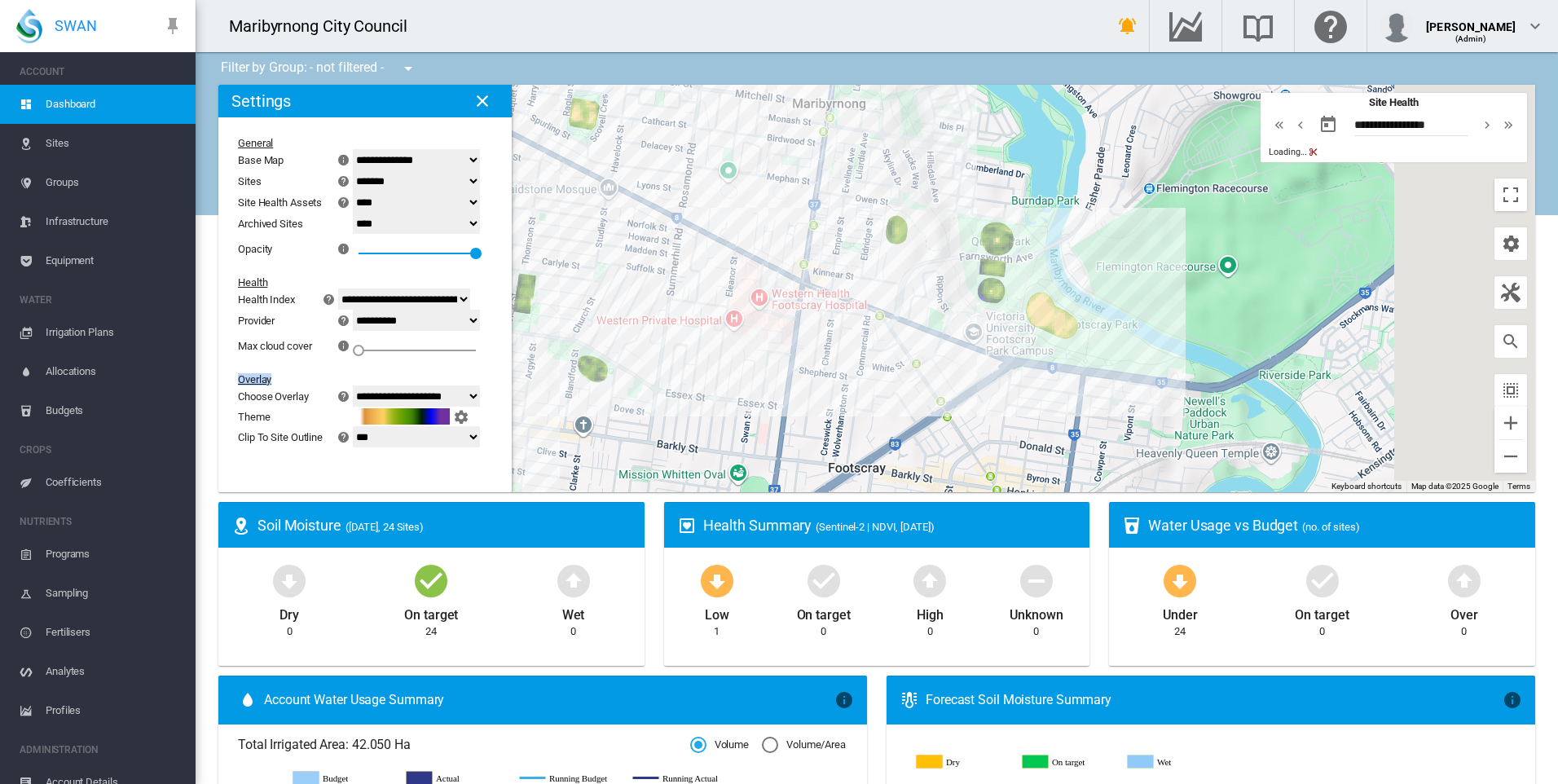
drag, startPoint x: 1029, startPoint y: 257, endPoint x: 837, endPoint y: 252, distance: 192.1
click at [840, 253] on div "To navigate, press the arrow keys." at bounding box center [877, 288] width 1317 height 407
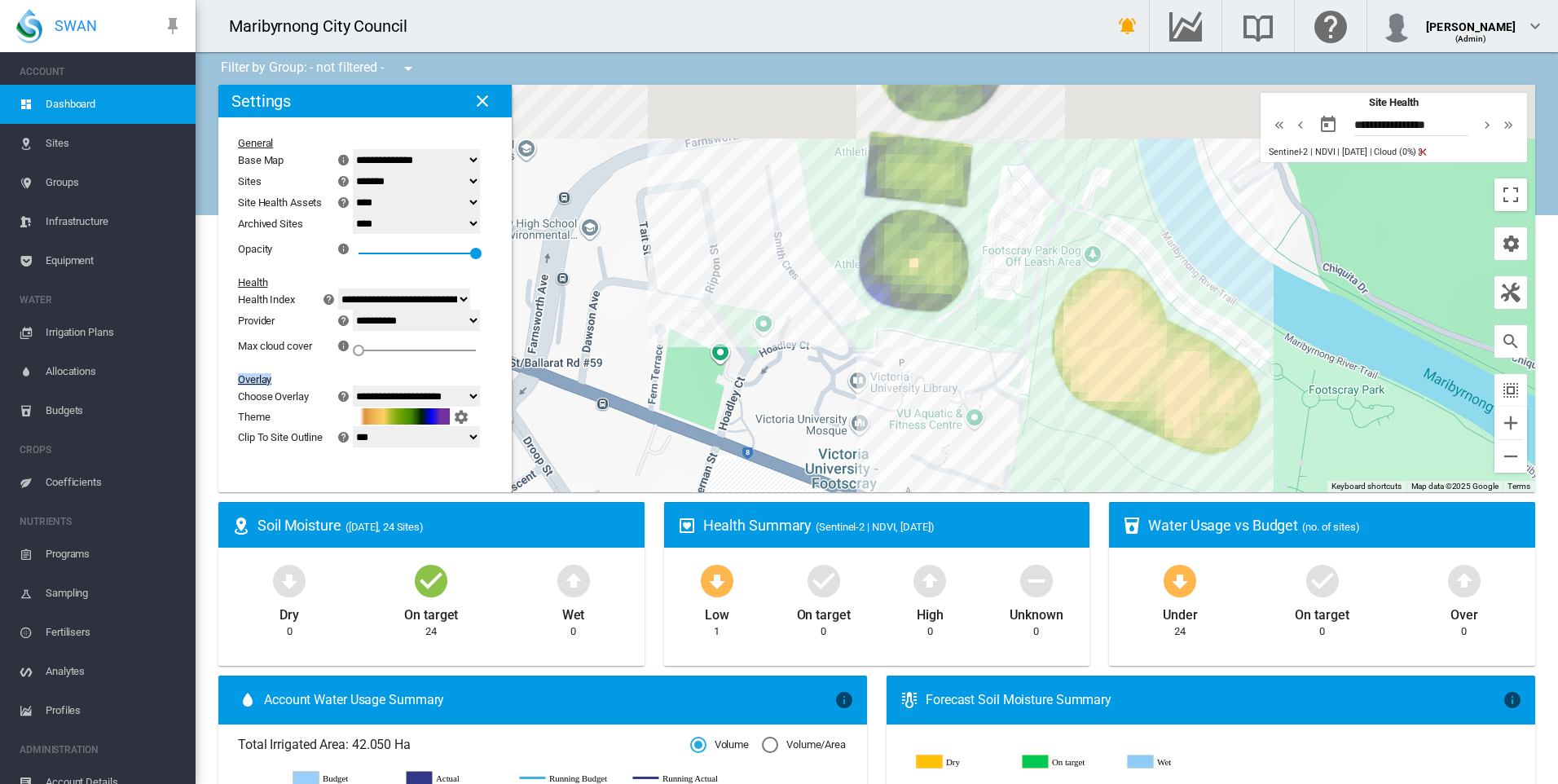
drag, startPoint x: 992, startPoint y: 359, endPoint x: 1032, endPoint y: 365, distance: 40.4
click at [1032, 365] on div "To navigate, press the arrow keys." at bounding box center [877, 288] width 1317 height 407
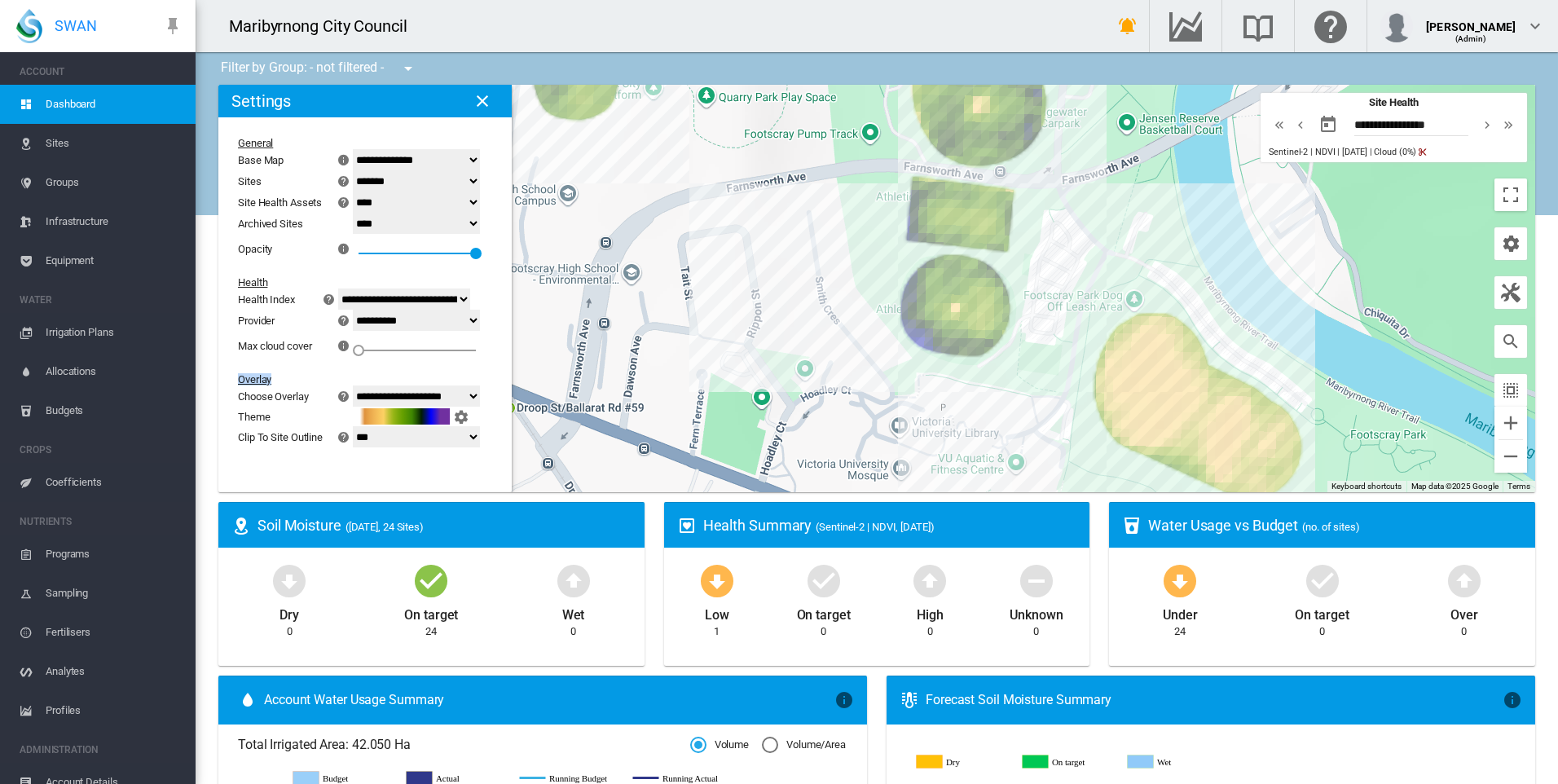
drag, startPoint x: 1005, startPoint y: 319, endPoint x: 1044, endPoint y: 354, distance: 52.4
click at [1044, 354] on div "To navigate, press the arrow keys." at bounding box center [877, 288] width 1317 height 407
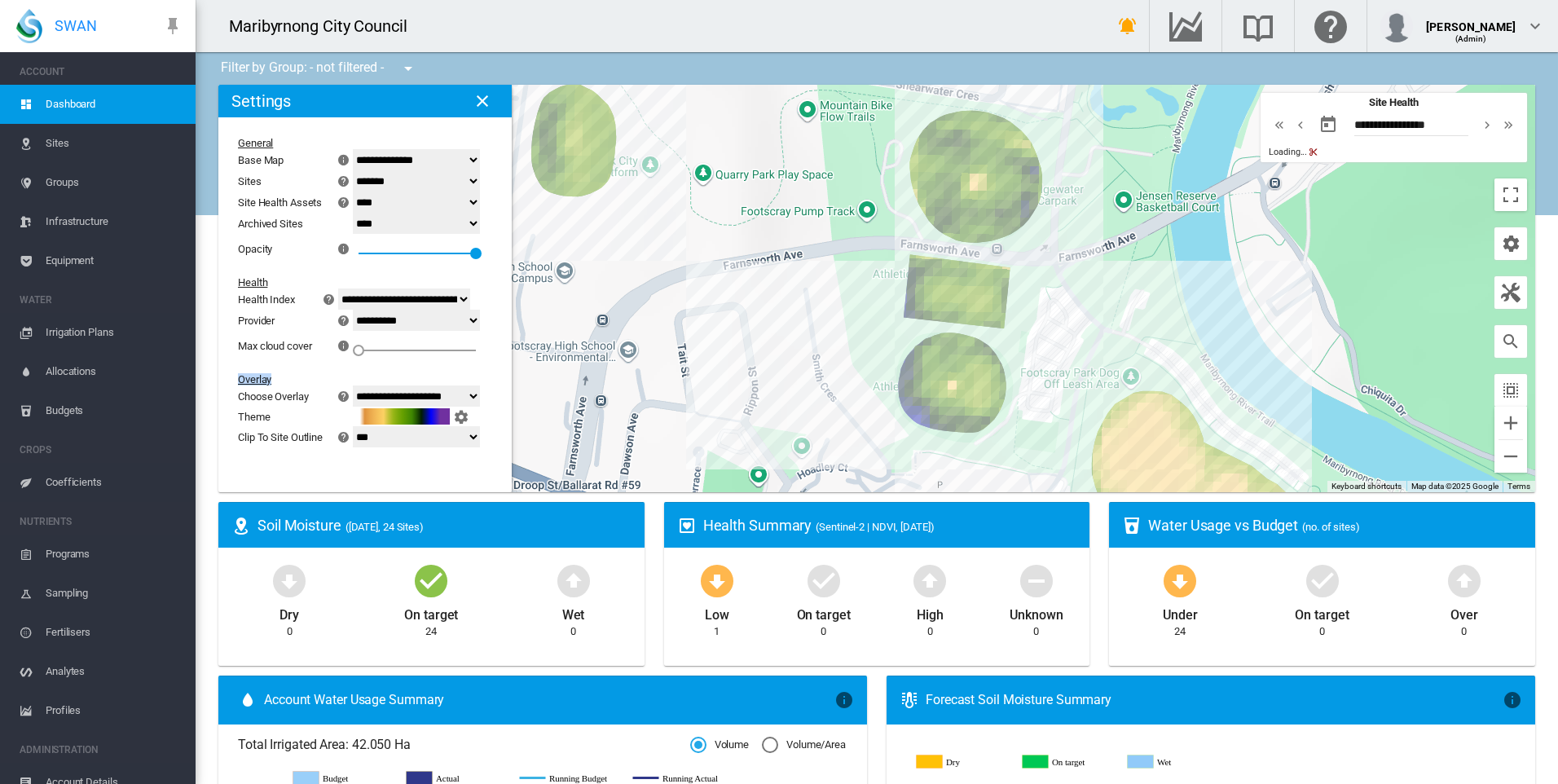
drag, startPoint x: 1037, startPoint y: 369, endPoint x: 1033, endPoint y: 377, distance: 8.9
click at [1033, 383] on div "To navigate, press the arrow keys." at bounding box center [877, 288] width 1317 height 407
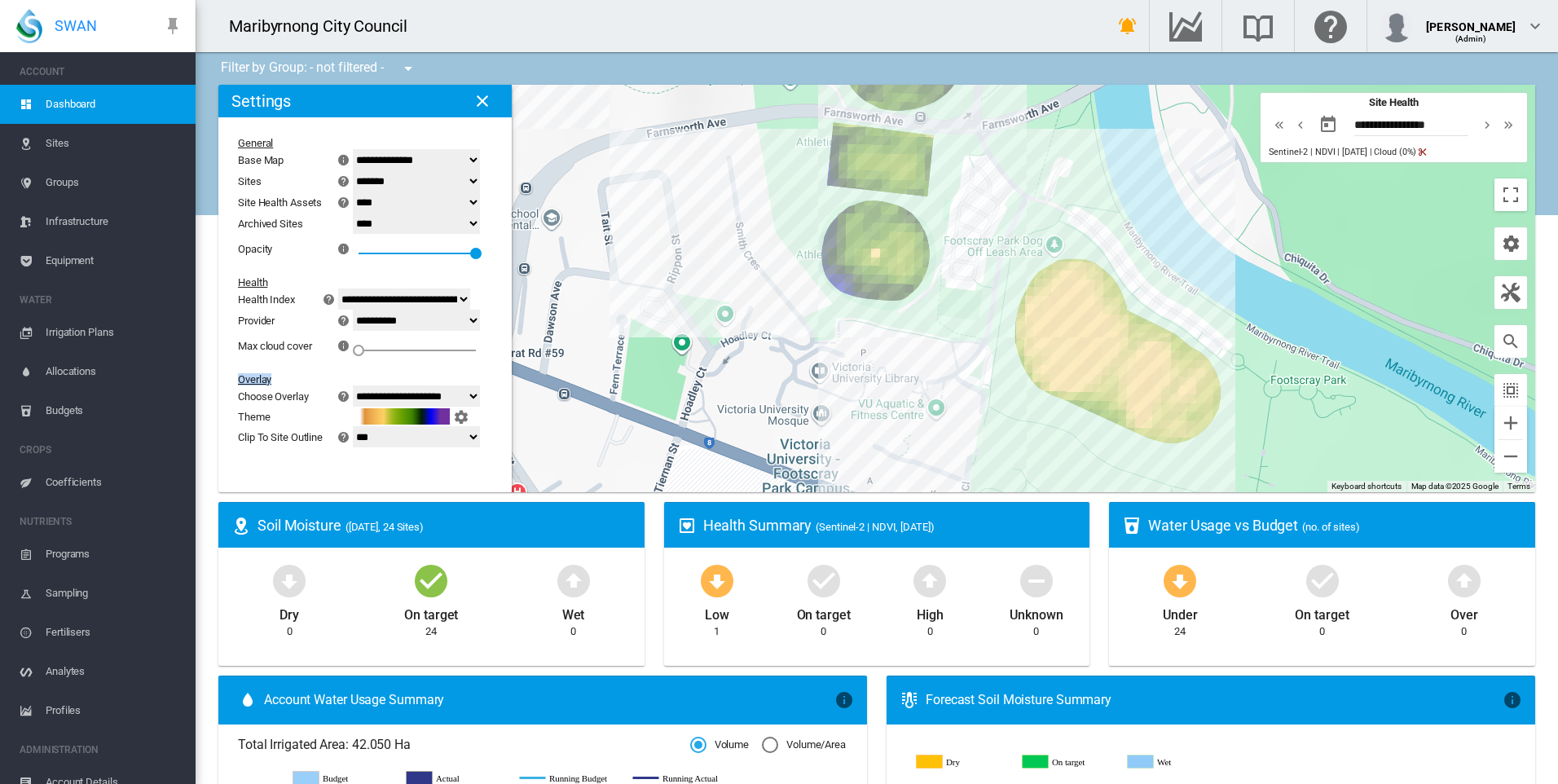
drag, startPoint x: 1112, startPoint y: 361, endPoint x: 1034, endPoint y: 227, distance: 155.0
click at [1034, 227] on div "To navigate, press the arrow keys." at bounding box center [877, 288] width 1317 height 407
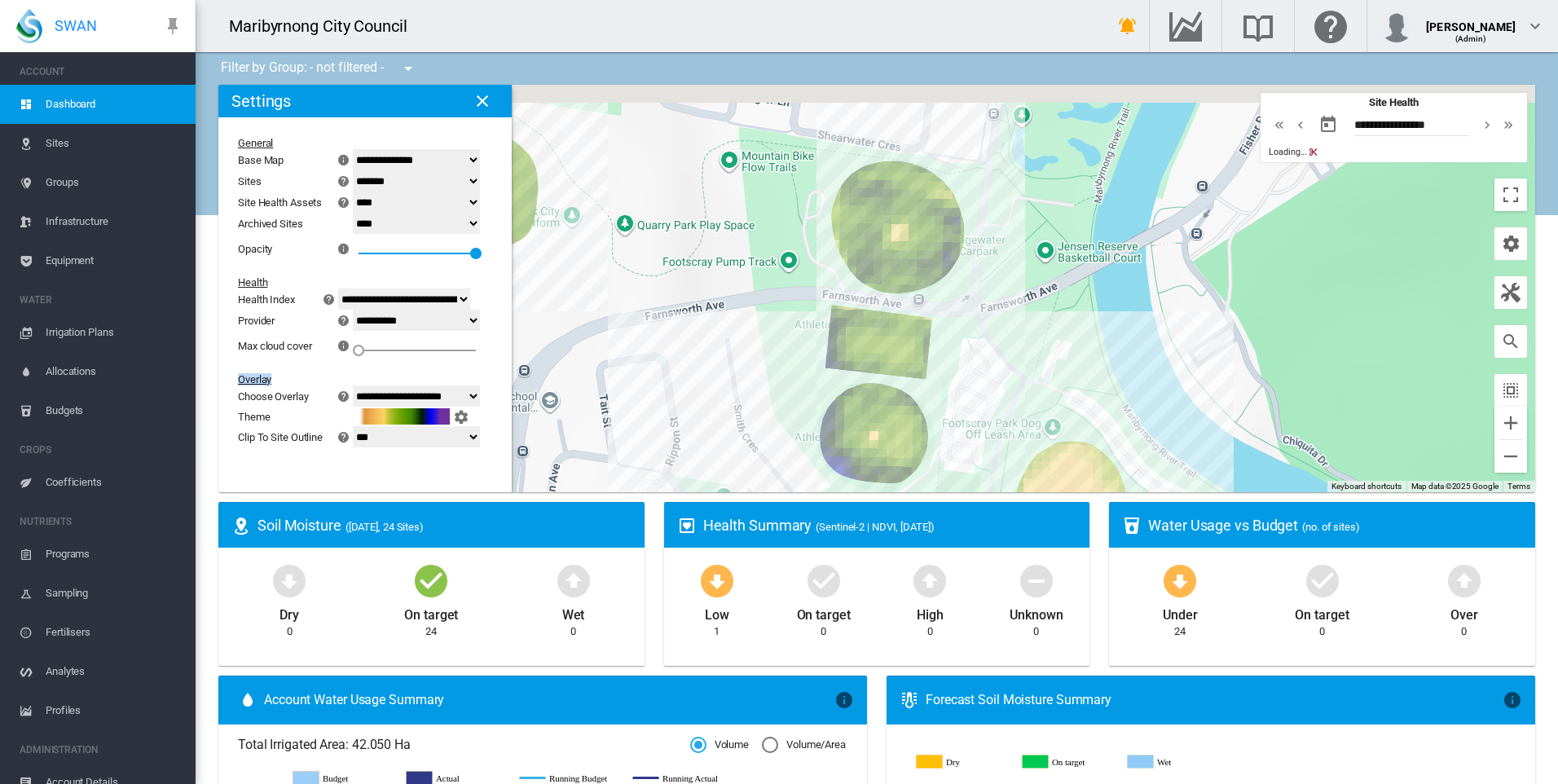
drag, startPoint x: 975, startPoint y: 351, endPoint x: 983, endPoint y: 403, distance: 52.6
click at [974, 415] on div "To navigate, press the arrow keys." at bounding box center [877, 288] width 1317 height 407
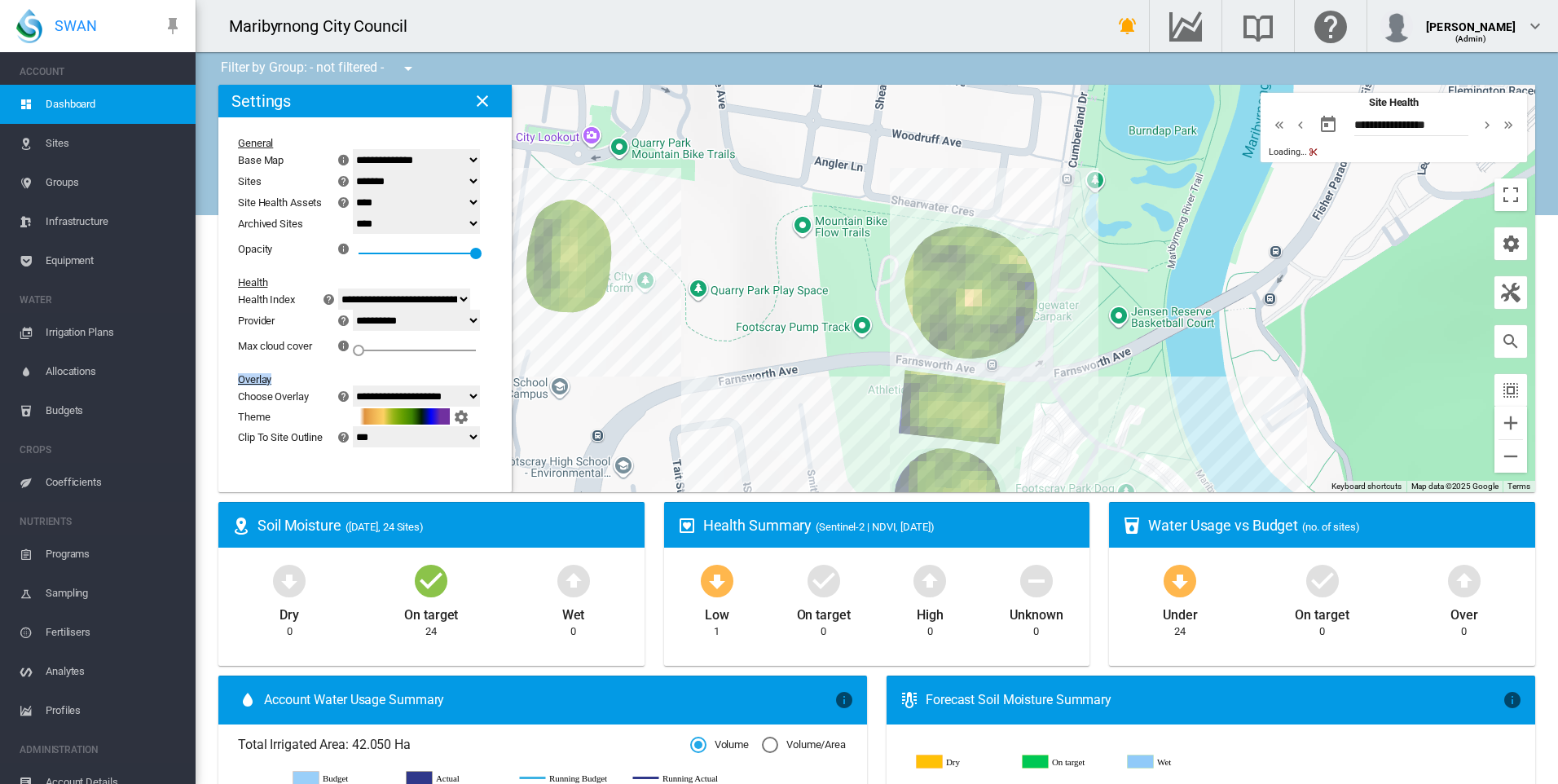
drag, startPoint x: 1008, startPoint y: 387, endPoint x: 1063, endPoint y: 419, distance: 63.6
click at [1063, 419] on div "To navigate, press the arrow keys." at bounding box center [877, 288] width 1317 height 407
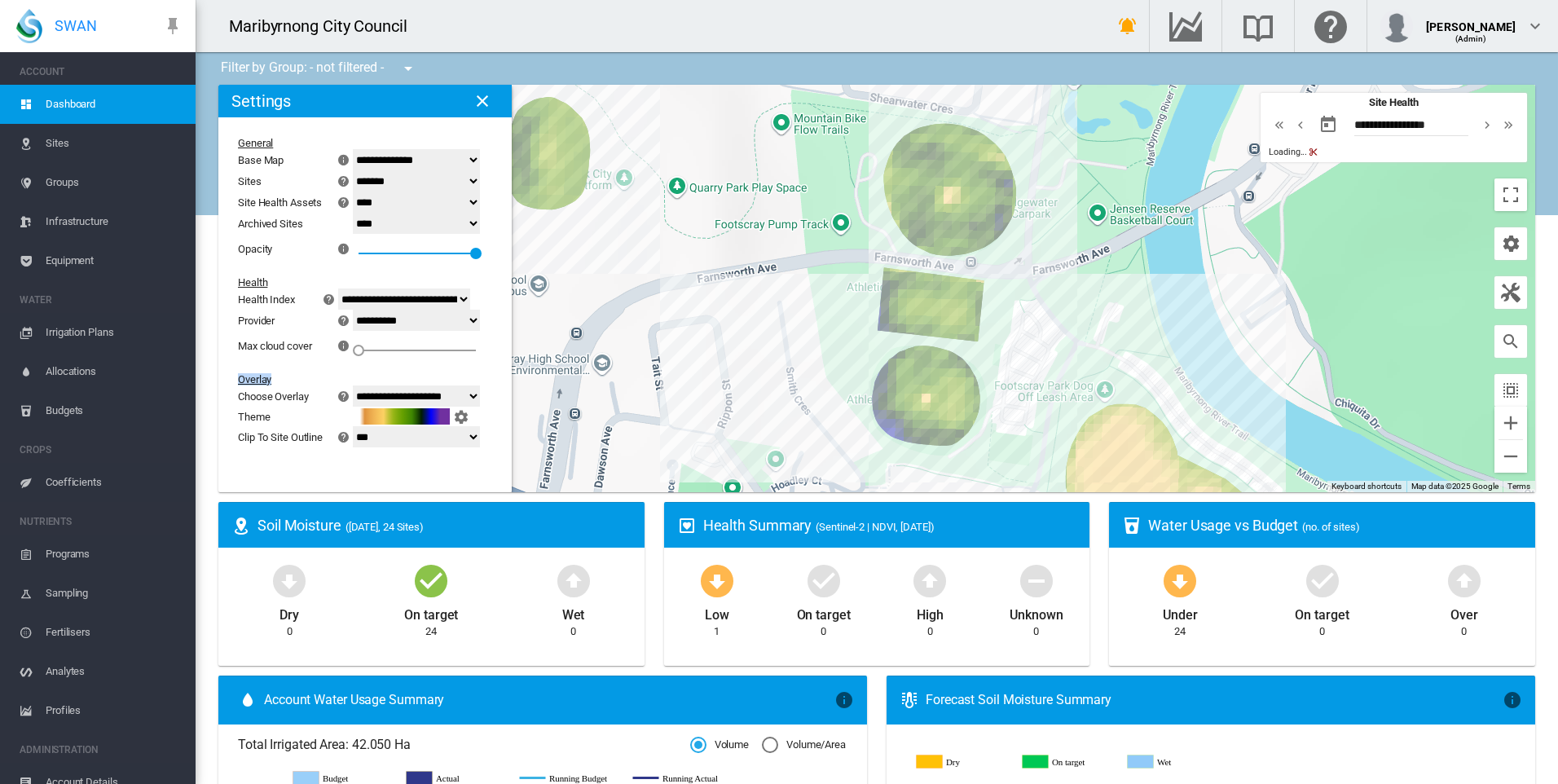
drag, startPoint x: 1063, startPoint y: 419, endPoint x: 990, endPoint y: 263, distance: 172.2
click at [1041, 310] on div "To navigate, press the arrow keys." at bounding box center [877, 288] width 1317 height 407
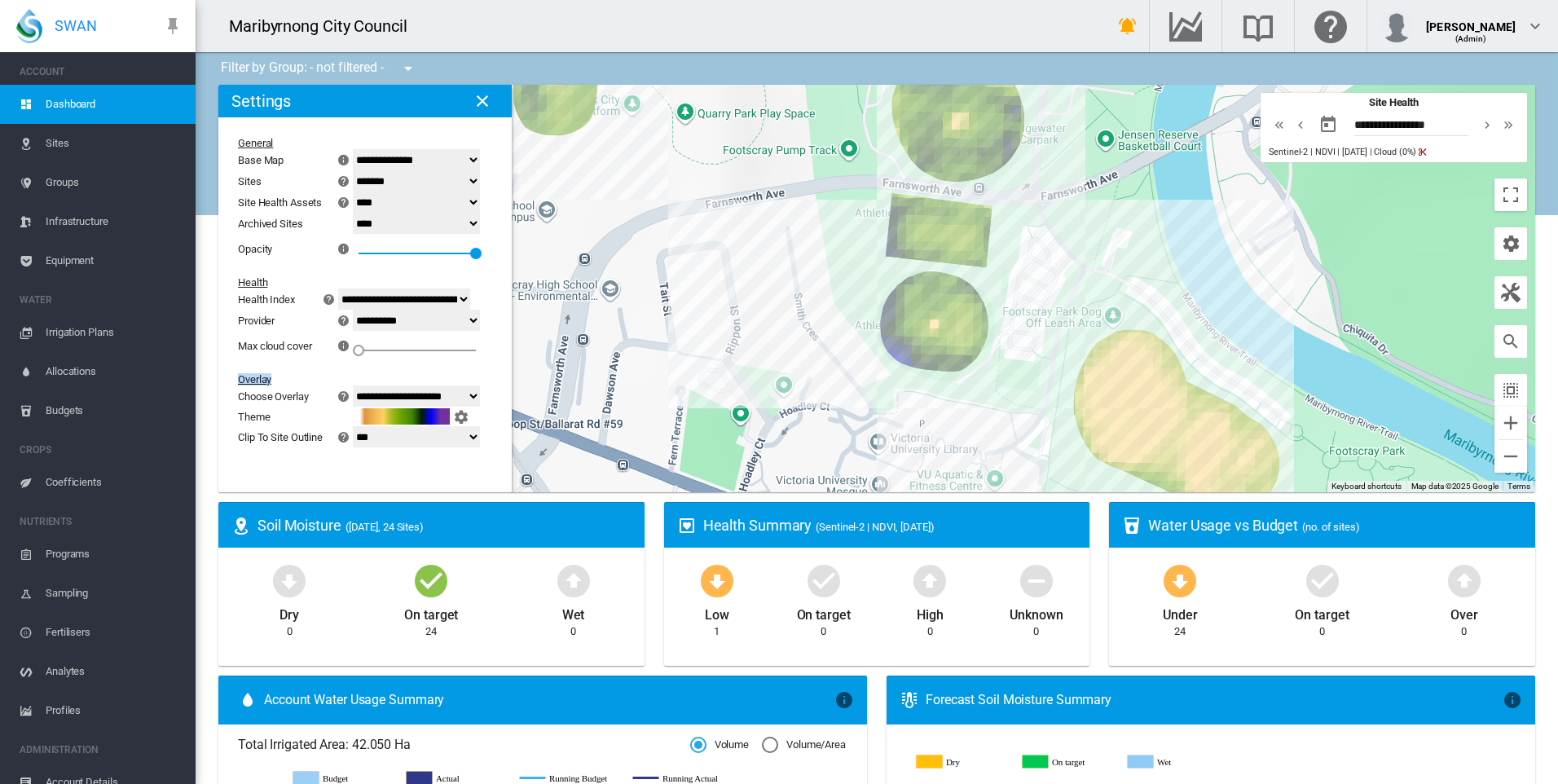
drag, startPoint x: 801, startPoint y: 330, endPoint x: 809, endPoint y: 294, distance: 36.9
click at [809, 294] on div "To navigate, press the arrow keys." at bounding box center [877, 288] width 1317 height 407
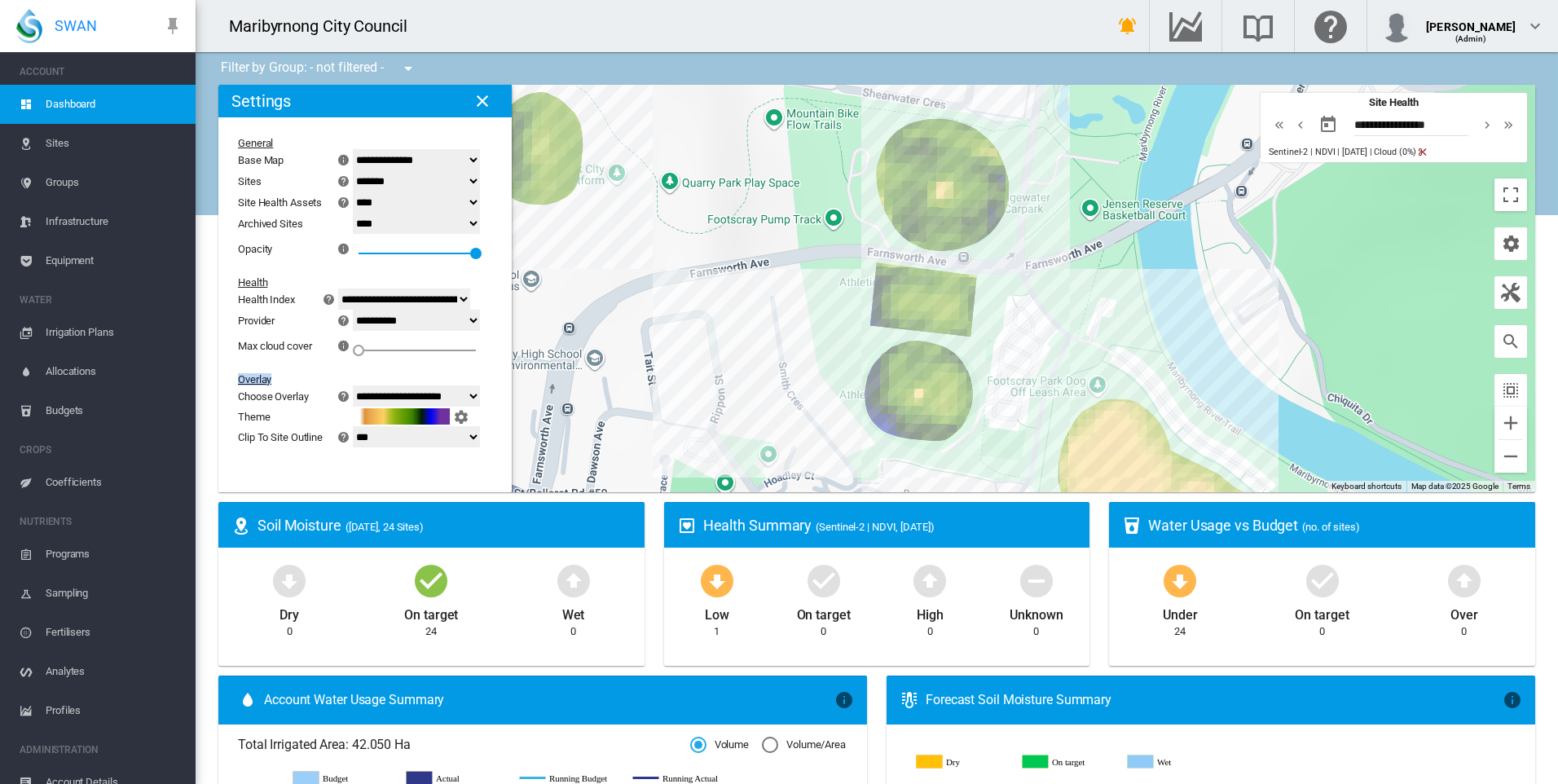
drag, startPoint x: 809, startPoint y: 313, endPoint x: 799, endPoint y: 340, distance: 28.8
click at [799, 340] on div "To navigate, press the arrow keys." at bounding box center [877, 288] width 1317 height 407
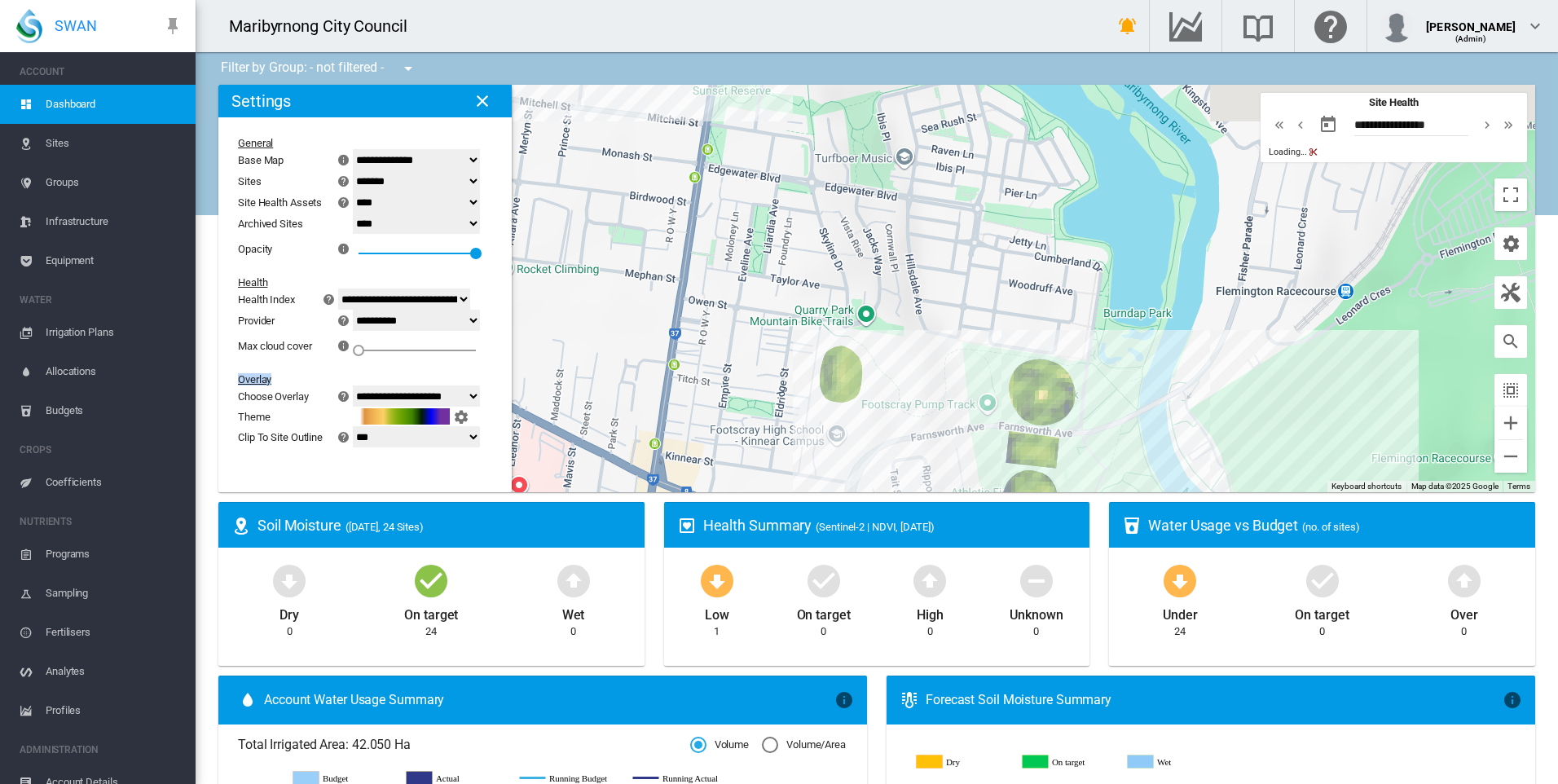
drag, startPoint x: 775, startPoint y: 347, endPoint x: 1021, endPoint y: 451, distance: 267.1
click at [1027, 463] on div "To navigate, press the arrow keys." at bounding box center [877, 288] width 1317 height 407
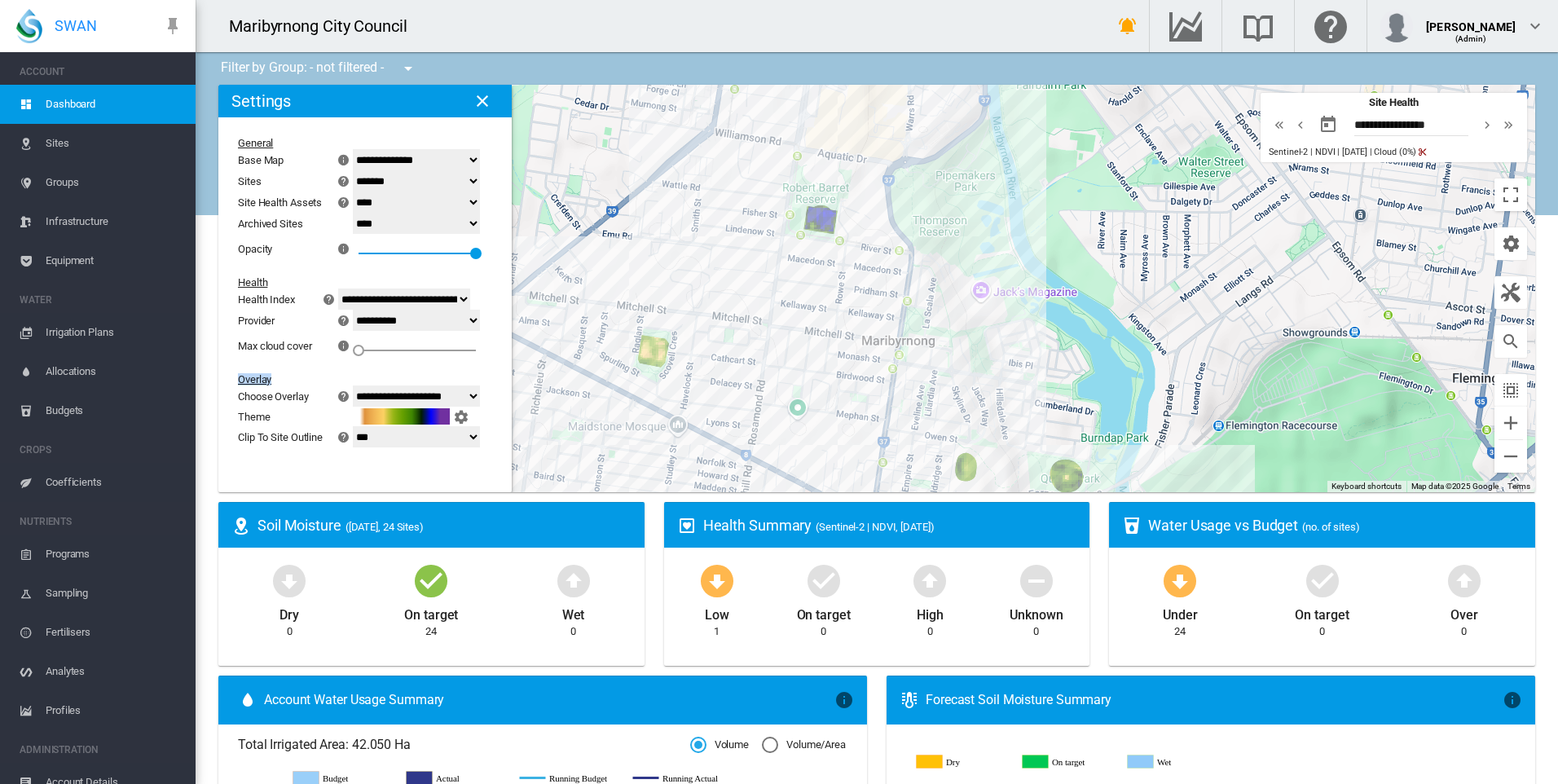
drag, startPoint x: 865, startPoint y: 264, endPoint x: 855, endPoint y: 394, distance: 130.4
click at [859, 393] on div "To navigate, press the arrow keys." at bounding box center [877, 288] width 1317 height 407
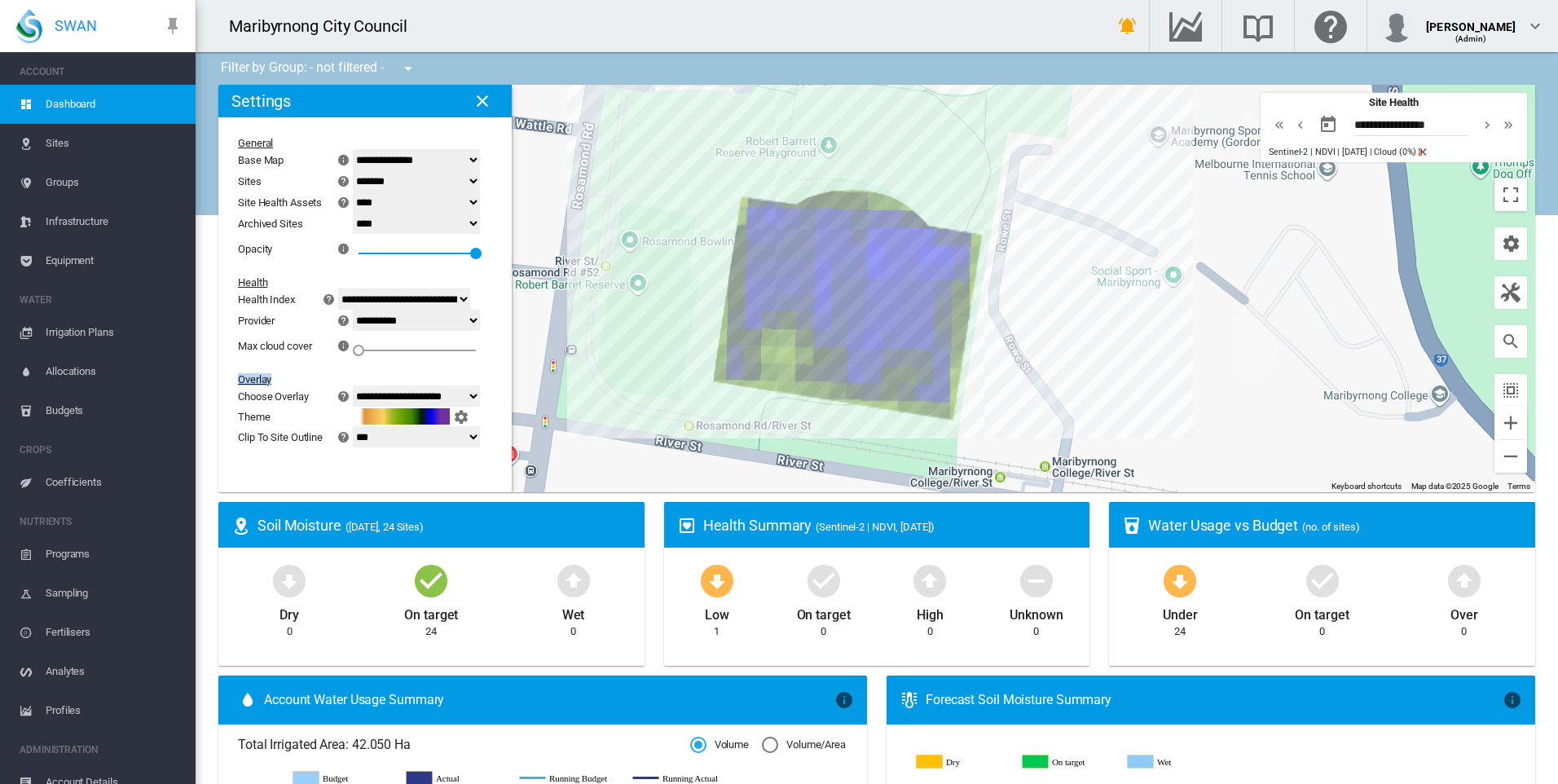
drag, startPoint x: 920, startPoint y: 312, endPoint x: 1010, endPoint y: 320, distance: 90.4
click at [1010, 320] on div "To navigate, press the arrow keys." at bounding box center [877, 288] width 1317 height 407
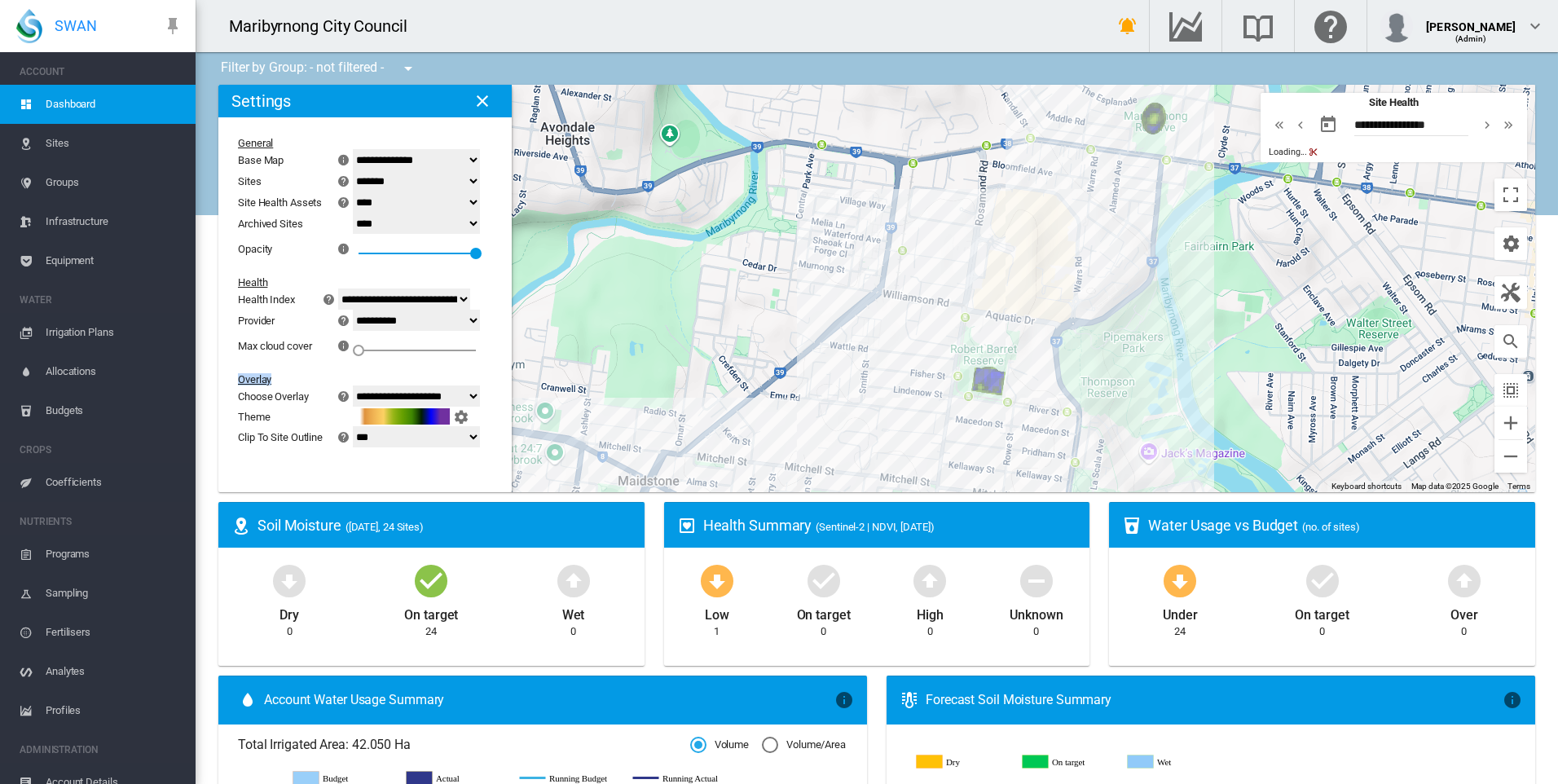
drag, startPoint x: 1024, startPoint y: 311, endPoint x: 1011, endPoint y: 383, distance: 73.2
click at [1008, 399] on div "To navigate, press the arrow keys." at bounding box center [877, 288] width 1317 height 407
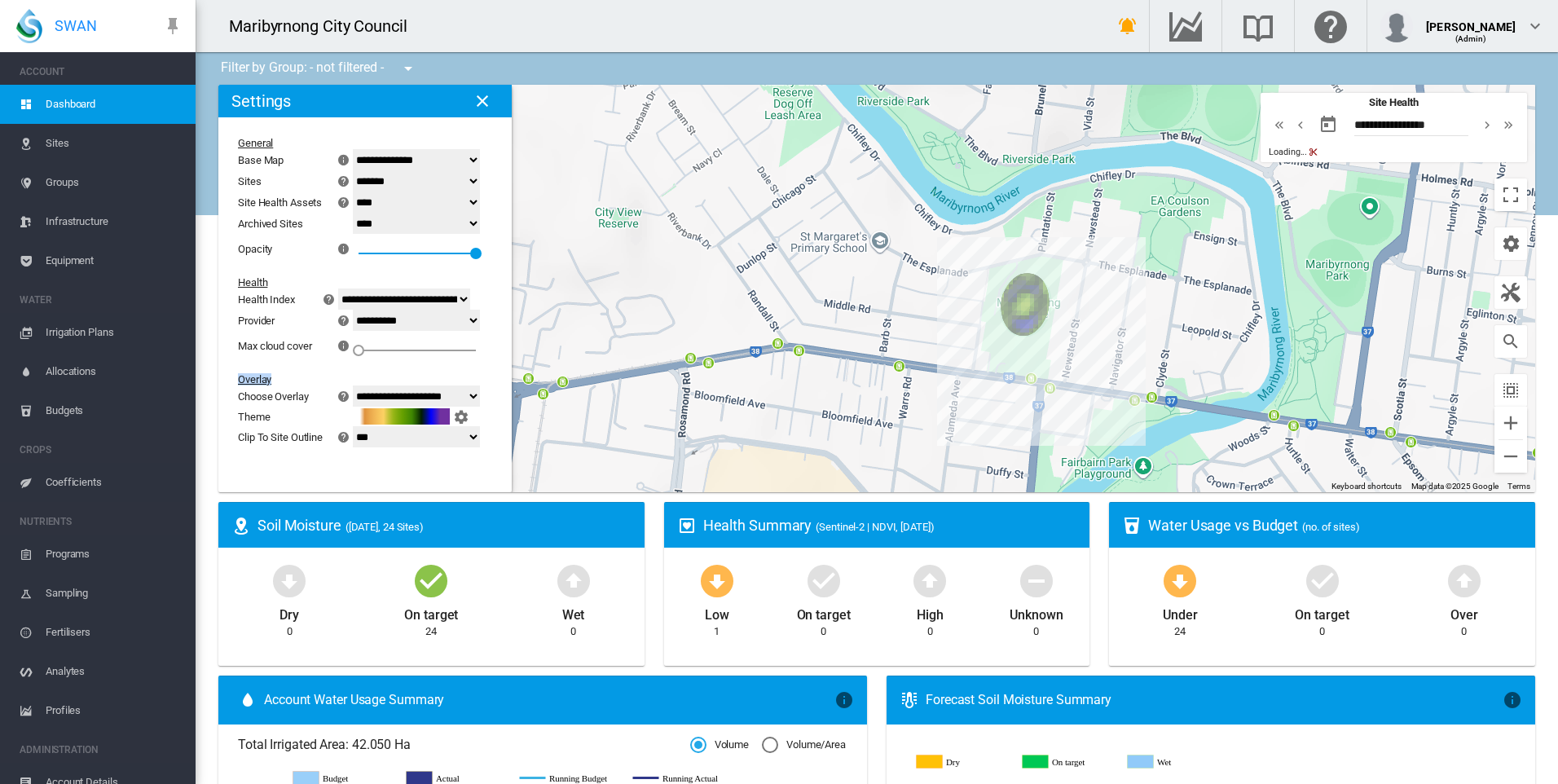
drag, startPoint x: 703, startPoint y: 253, endPoint x: 914, endPoint y: 289, distance: 214.0
click at [927, 292] on div "To navigate, press the arrow keys." at bounding box center [877, 288] width 1317 height 407
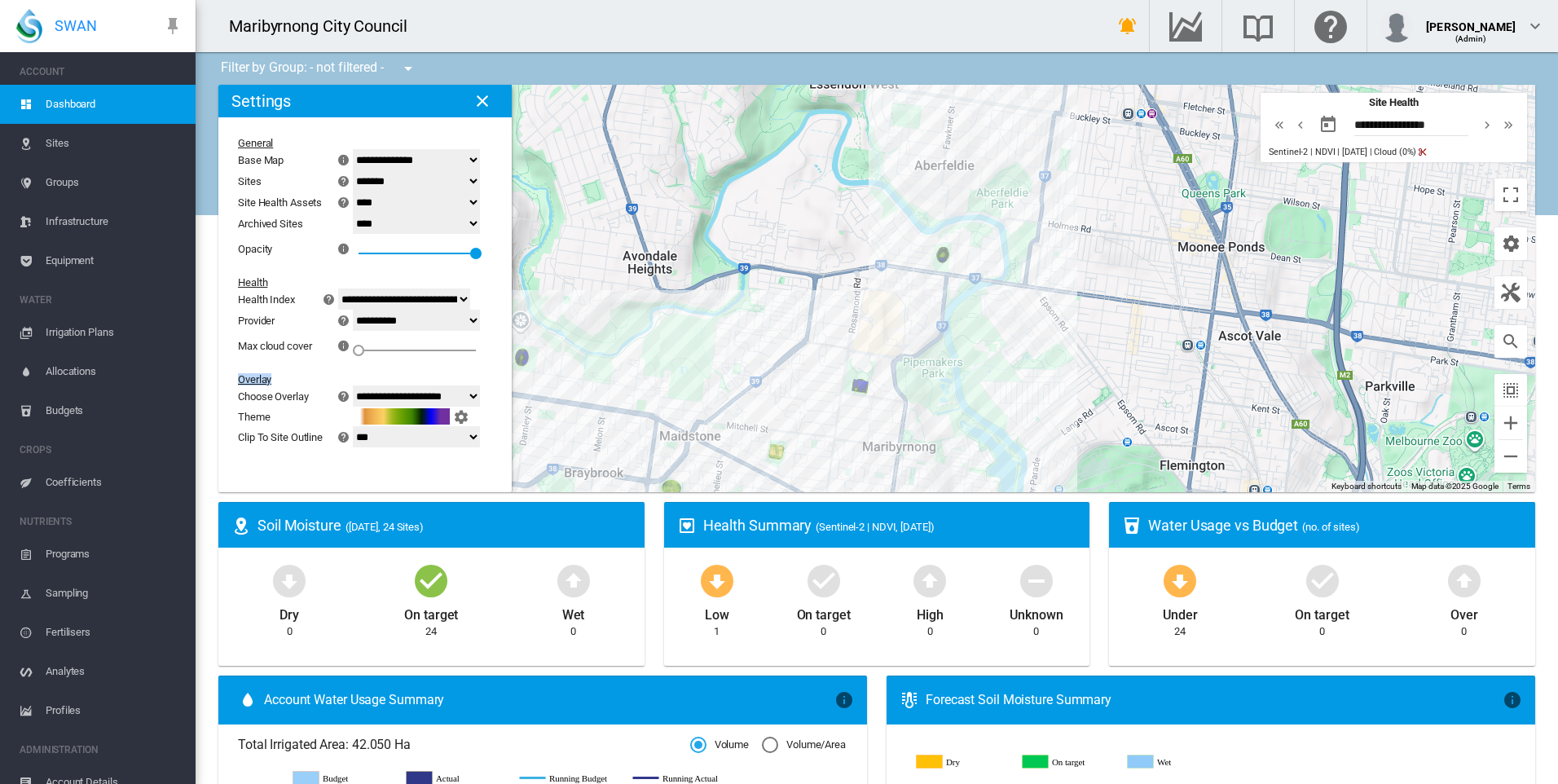
drag, startPoint x: 773, startPoint y: 341, endPoint x: 797, endPoint y: 227, distance: 116.5
click at [804, 215] on div "To navigate, press the arrow keys." at bounding box center [877, 288] width 1317 height 407
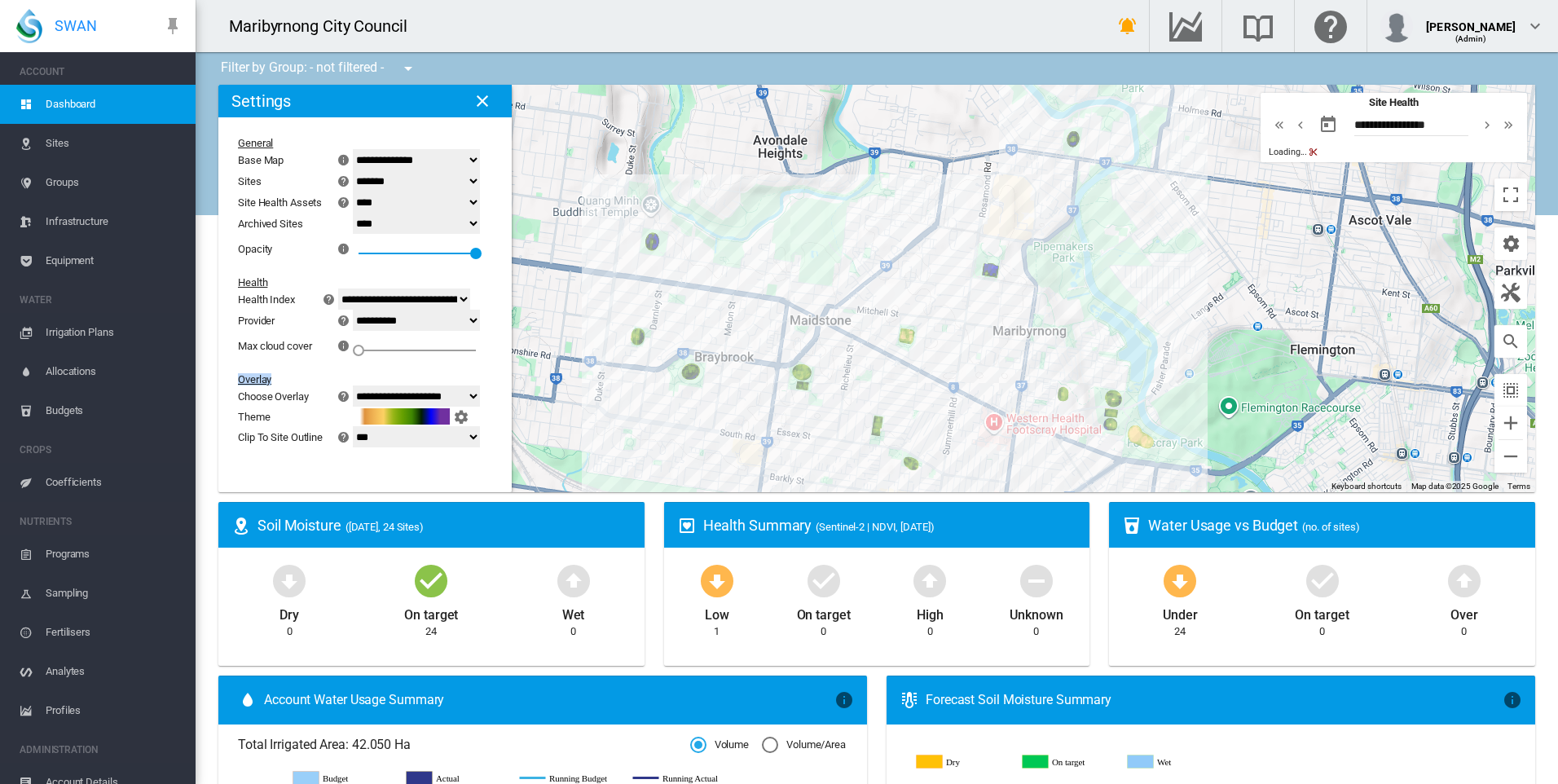
drag, startPoint x: 778, startPoint y: 253, endPoint x: 913, endPoint y: 248, distance: 135.1
click at [913, 248] on div "To navigate, press the arrow keys." at bounding box center [877, 288] width 1317 height 407
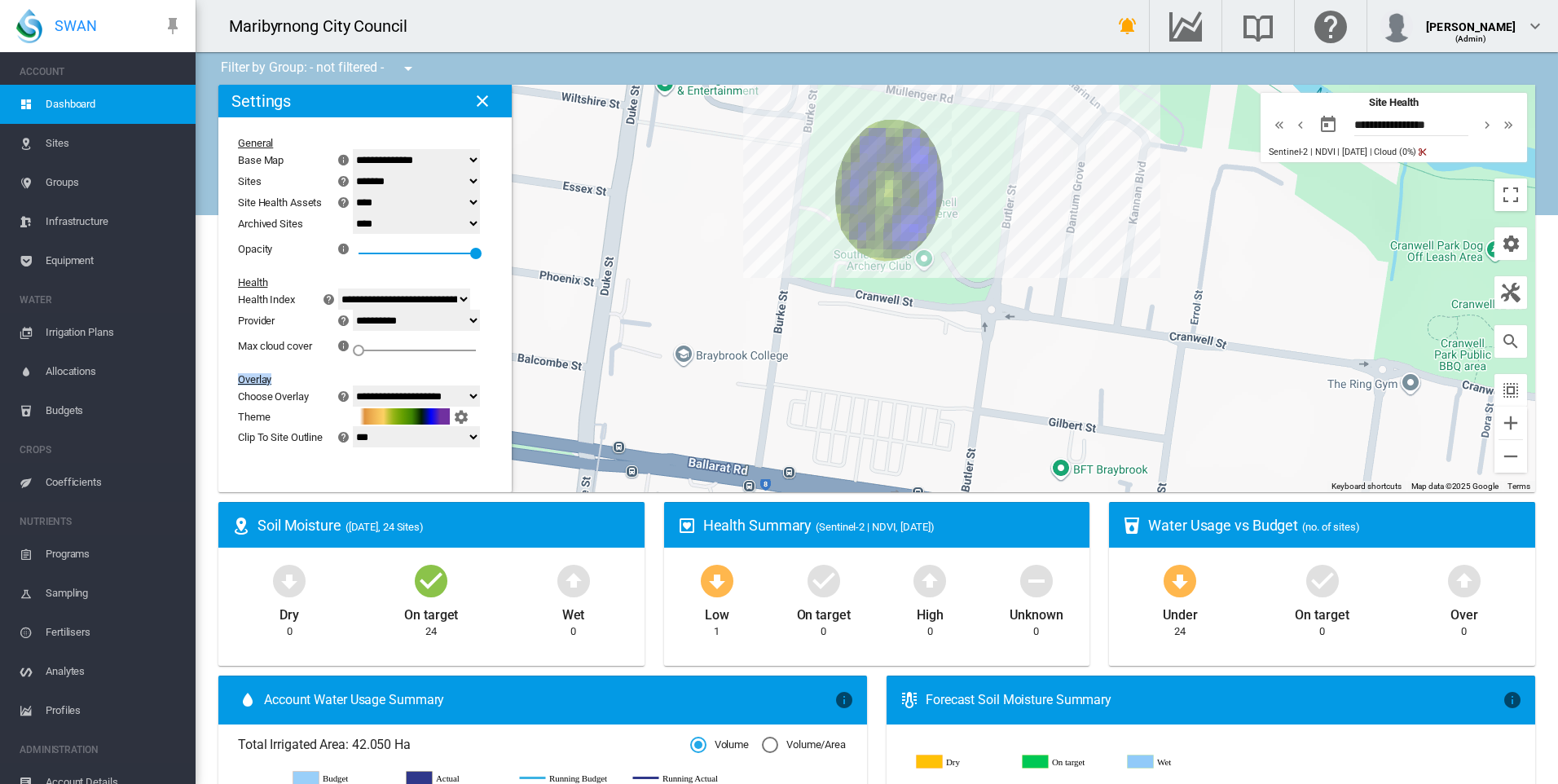
drag, startPoint x: 1046, startPoint y: 426, endPoint x: 1018, endPoint y: 287, distance: 141.8
click at [1019, 289] on div "To navigate, press the arrow keys." at bounding box center [877, 288] width 1317 height 407
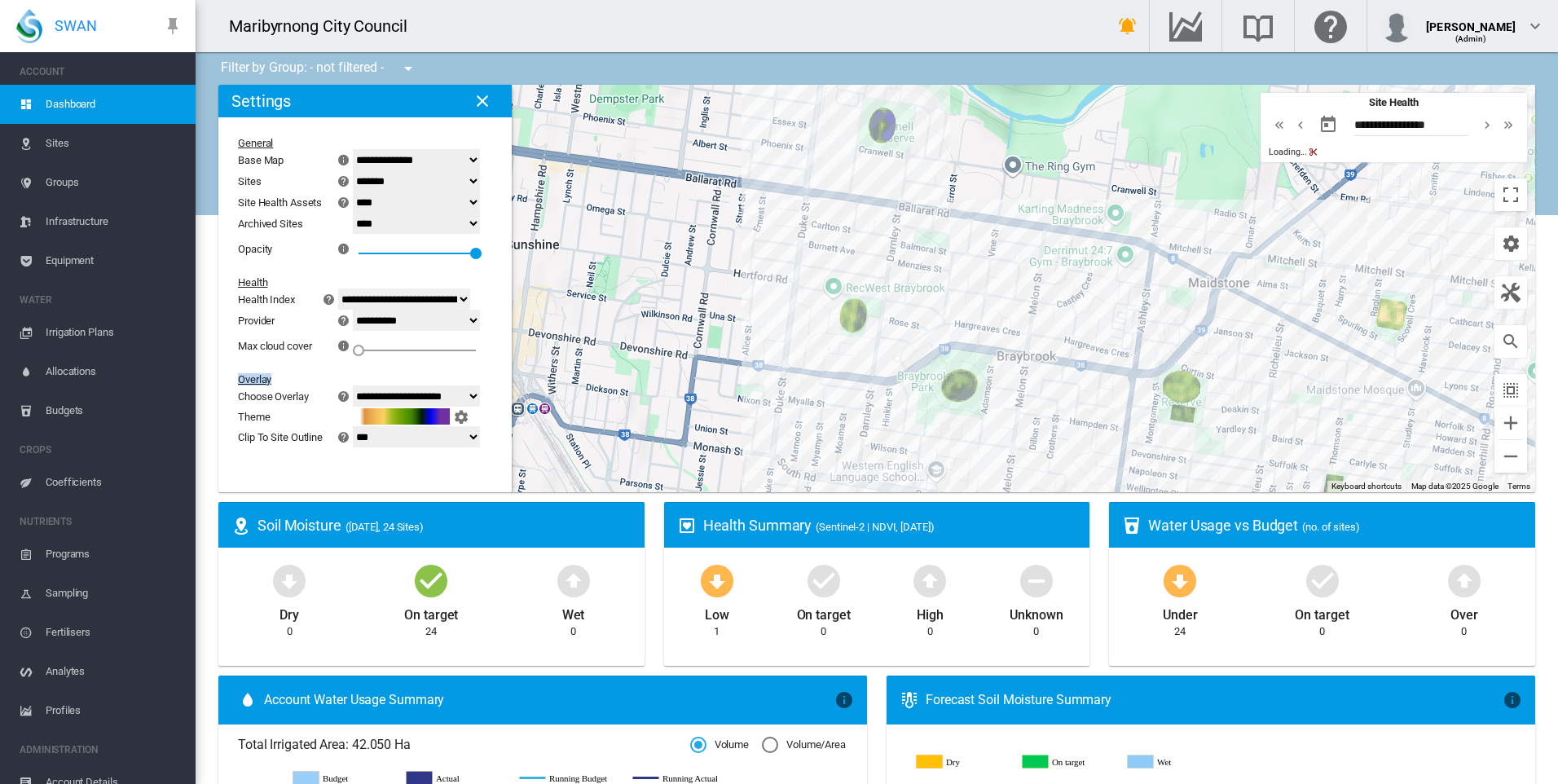
drag, startPoint x: 1012, startPoint y: 396, endPoint x: 915, endPoint y: 209, distance: 210.7
click at [915, 209] on div "To navigate, press the arrow keys." at bounding box center [877, 288] width 1317 height 407
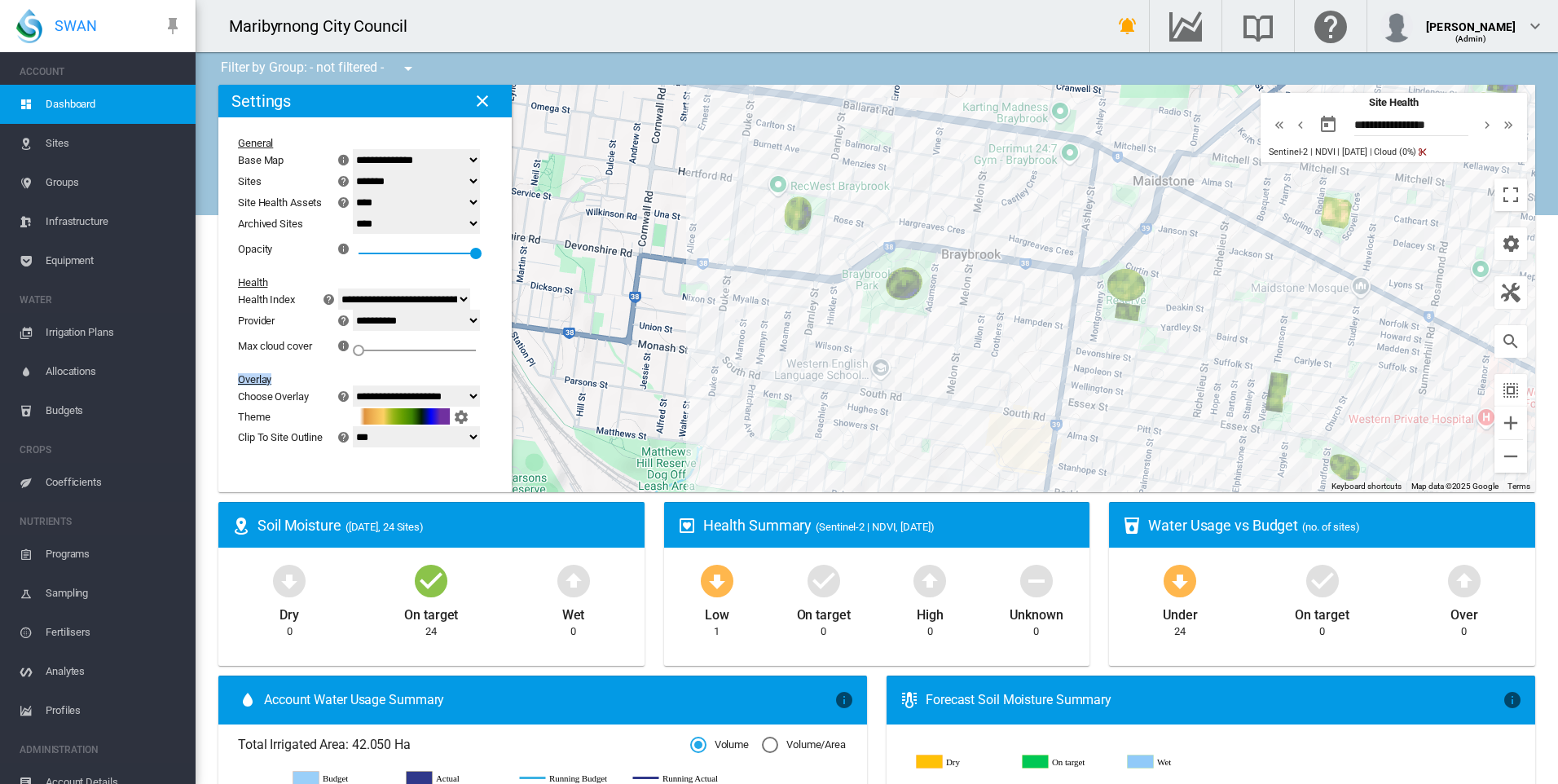
click at [1002, 337] on div "To navigate, press the arrow keys." at bounding box center [877, 288] width 1317 height 407
